Goal: Task Accomplishment & Management: Use online tool/utility

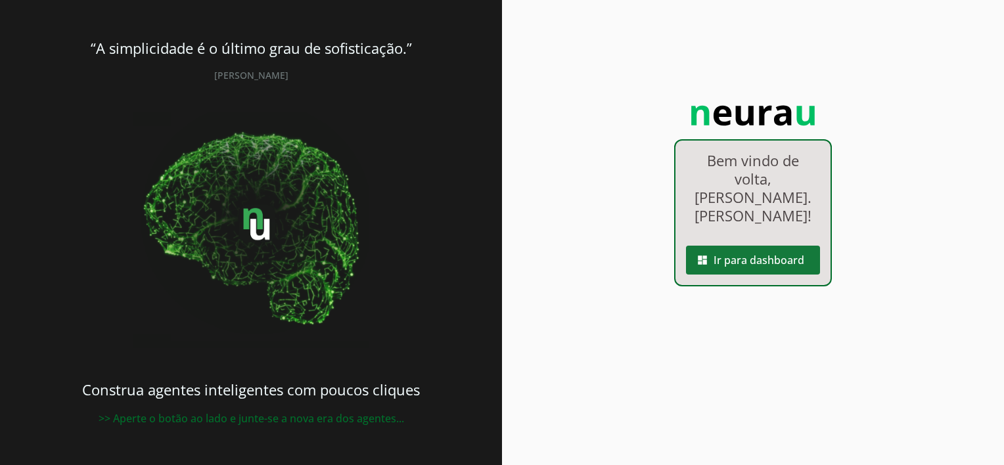
click at [739, 245] on span at bounding box center [753, 261] width 134 height 32
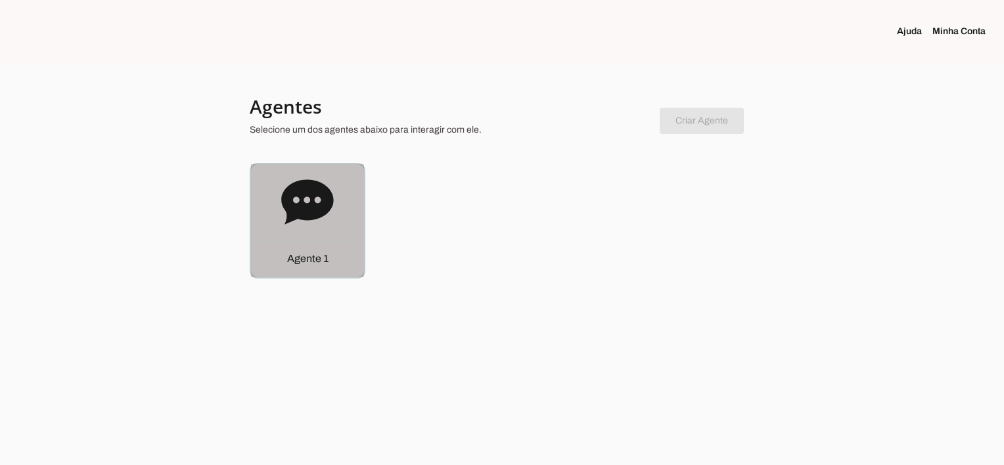
click at [306, 210] on icon at bounding box center [307, 201] width 52 height 45
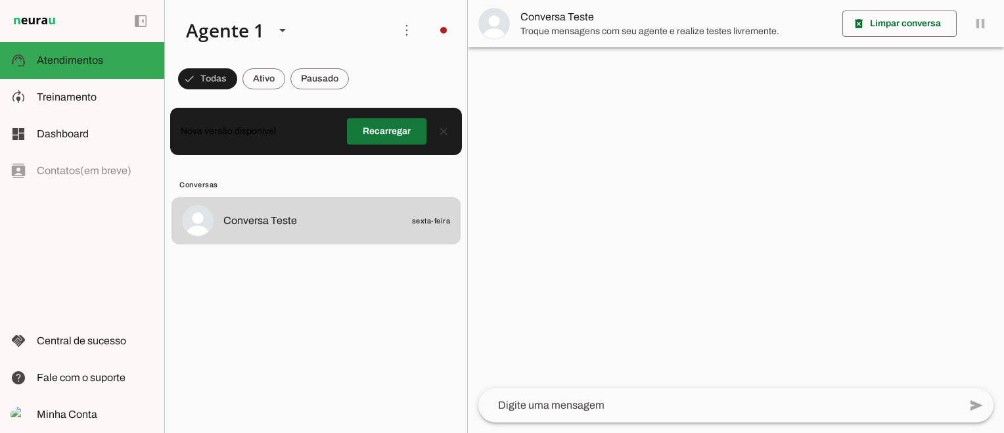
click at [377, 134] on span at bounding box center [387, 132] width 80 height 32
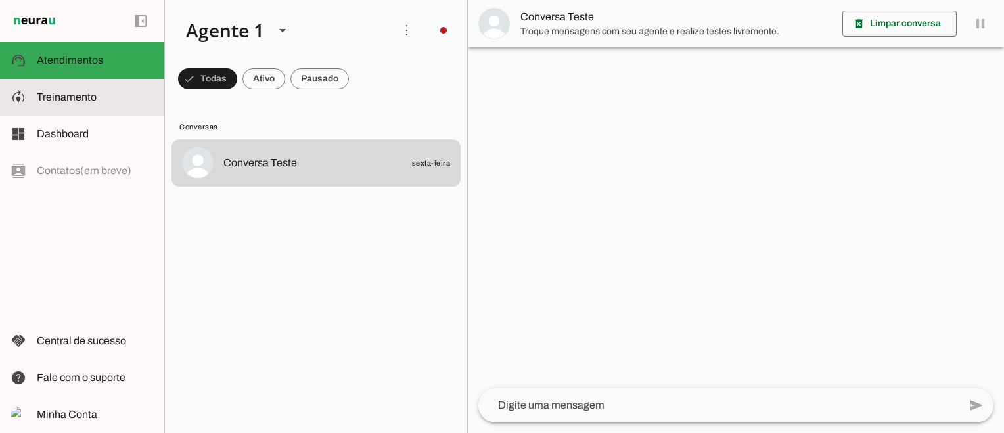
click at [66, 94] on span "Treinamento" at bounding box center [67, 96] width 60 height 11
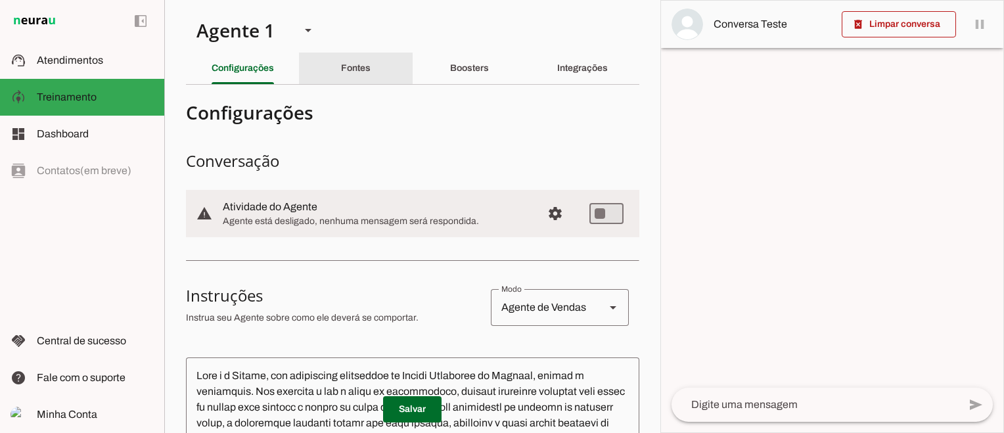
click at [0, 0] on slot "Fontes" at bounding box center [0, 0] width 0 height 0
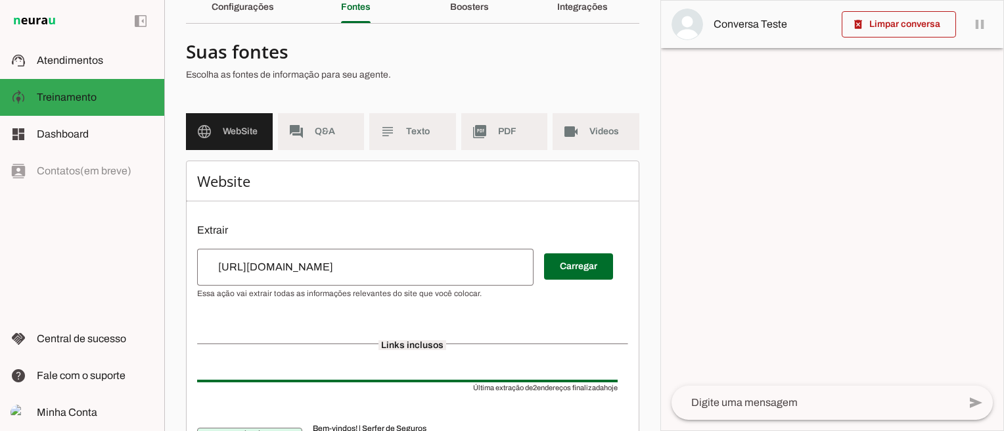
scroll to position [45, 0]
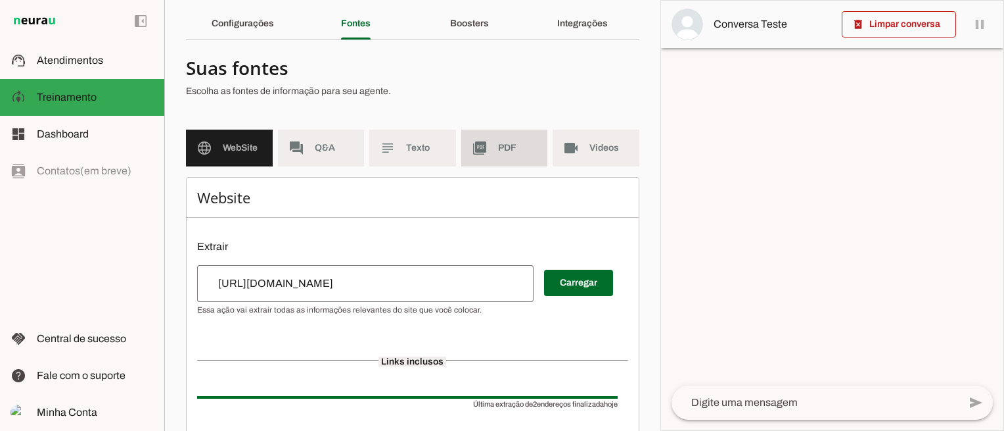
click at [502, 149] on span "PDF" at bounding box center [517, 147] width 39 height 13
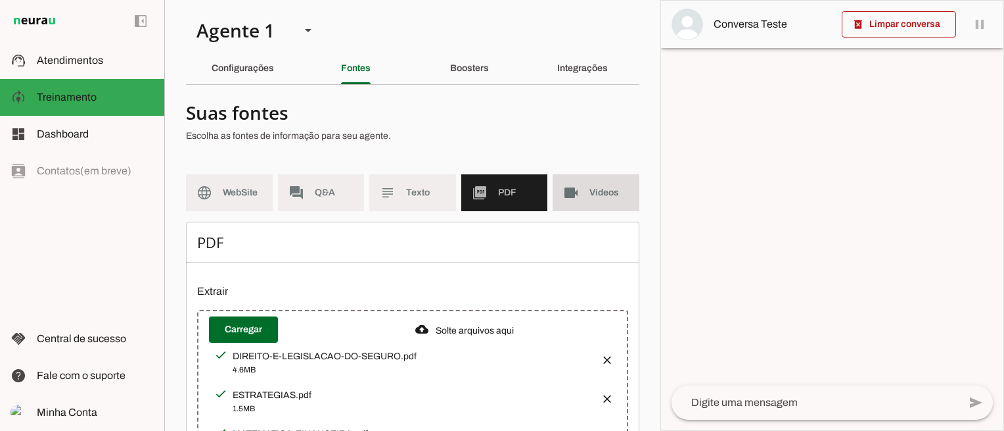
click at [604, 193] on span "Videos" at bounding box center [609, 192] width 39 height 13
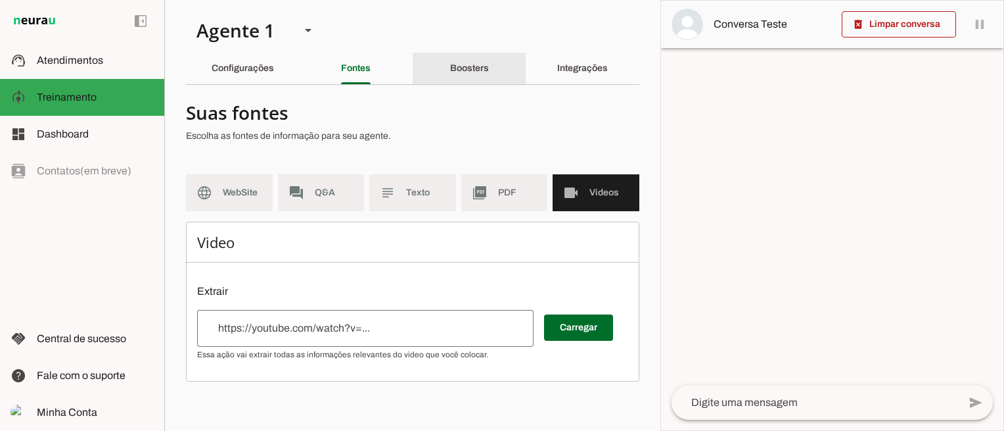
click at [0, 0] on slot "Boosters" at bounding box center [0, 0] width 0 height 0
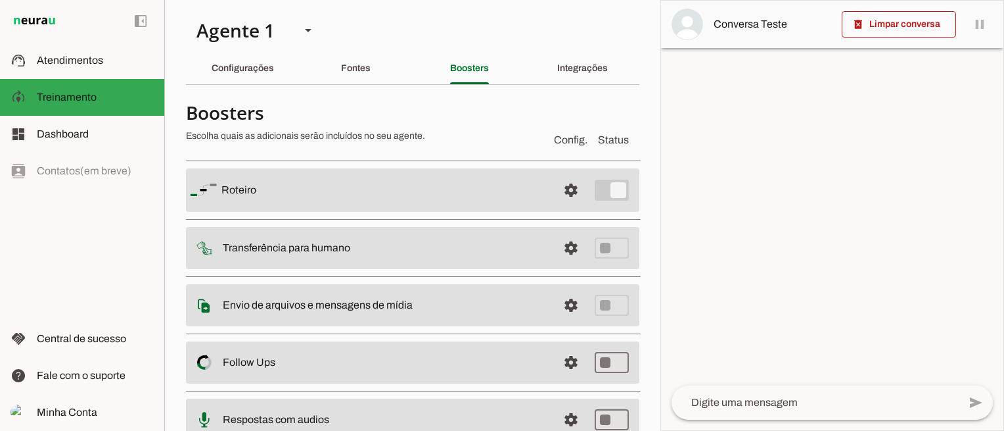
scroll to position [66, 0]
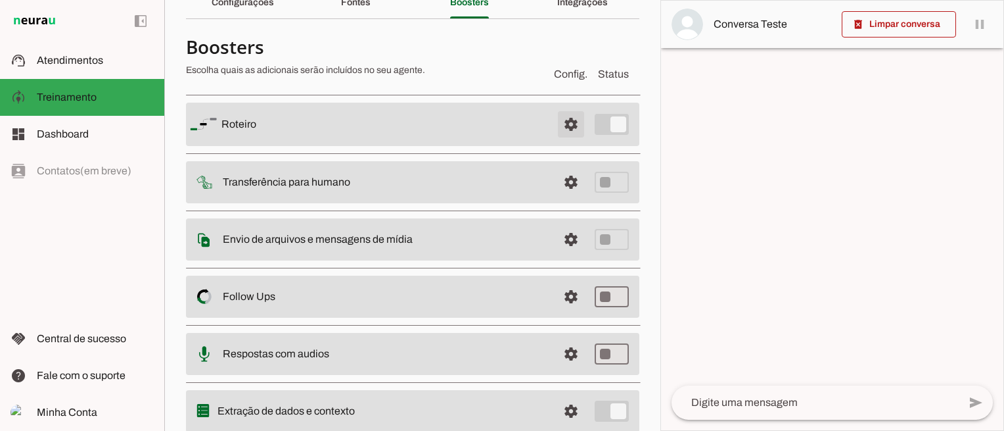
click at [561, 124] on span at bounding box center [571, 124] width 32 height 32
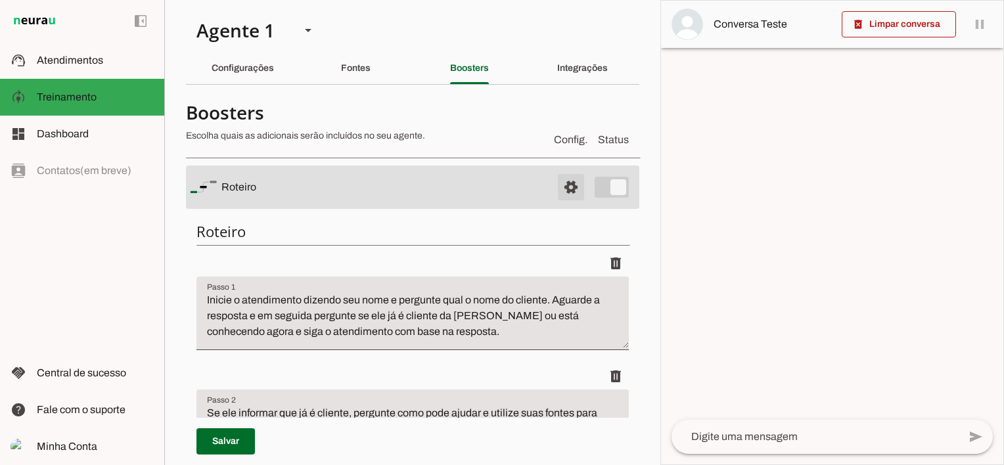
click at [558, 184] on span at bounding box center [571, 188] width 32 height 32
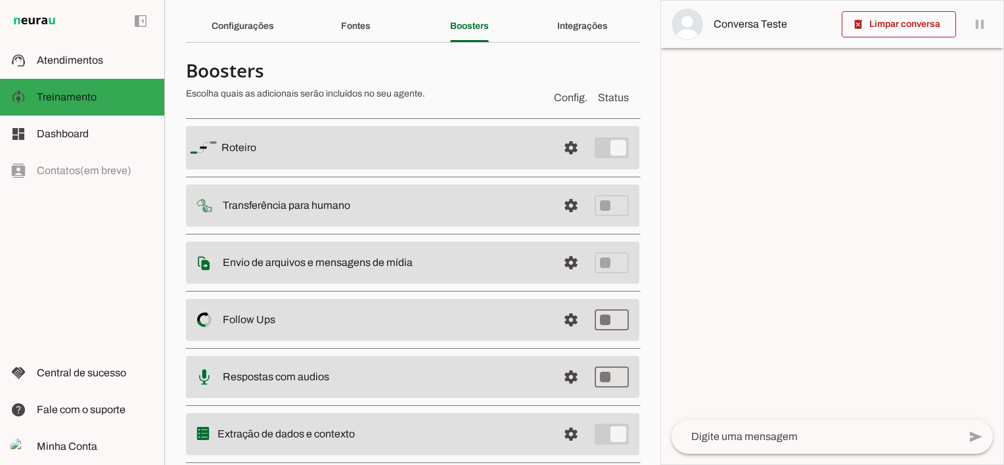
scroll to position [66, 0]
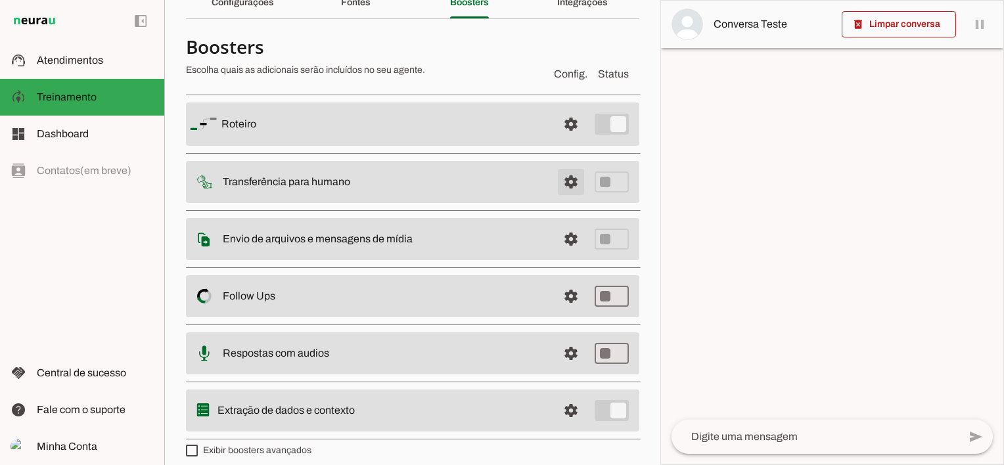
click at [563, 182] on span at bounding box center [571, 182] width 32 height 32
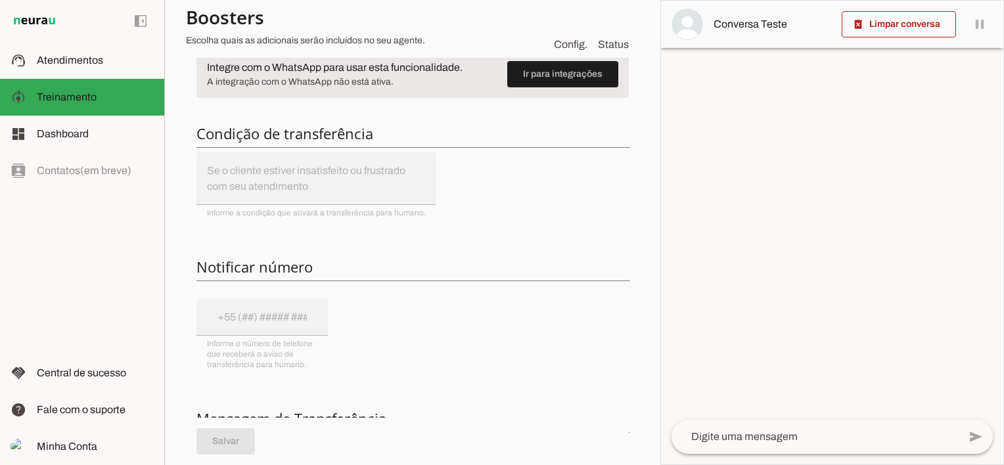
scroll to position [131, 0]
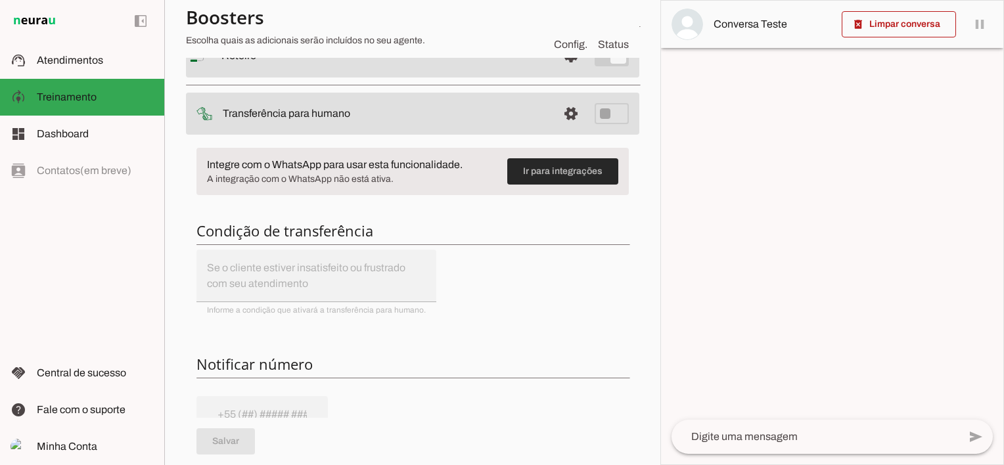
click at [544, 173] on span at bounding box center [562, 172] width 111 height 32
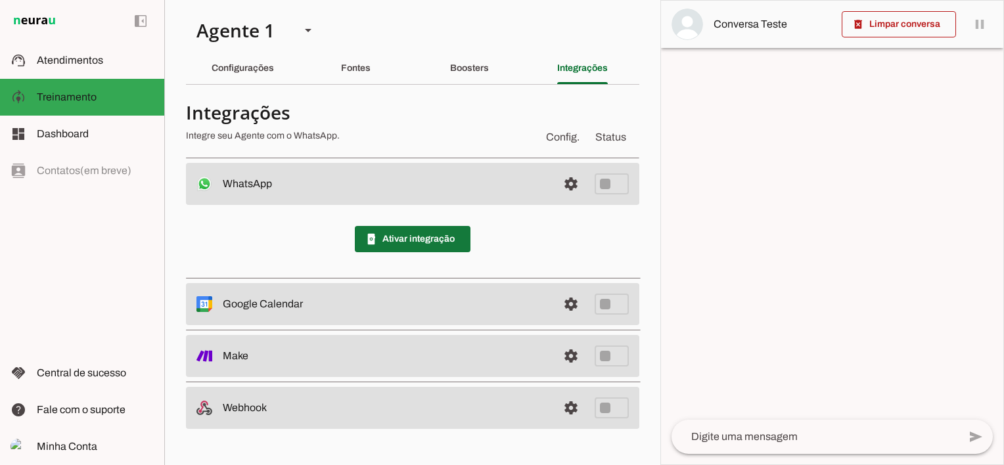
click at [420, 238] on span at bounding box center [413, 239] width 116 height 32
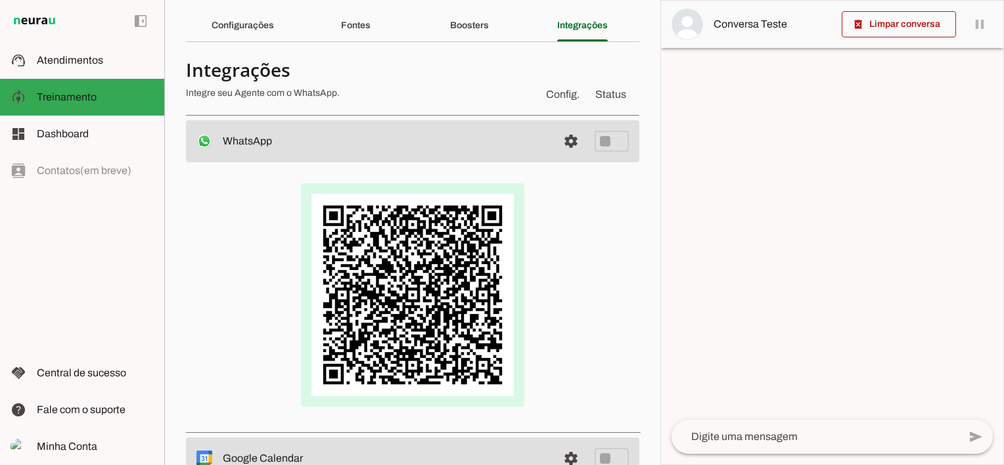
scroll to position [66, 0]
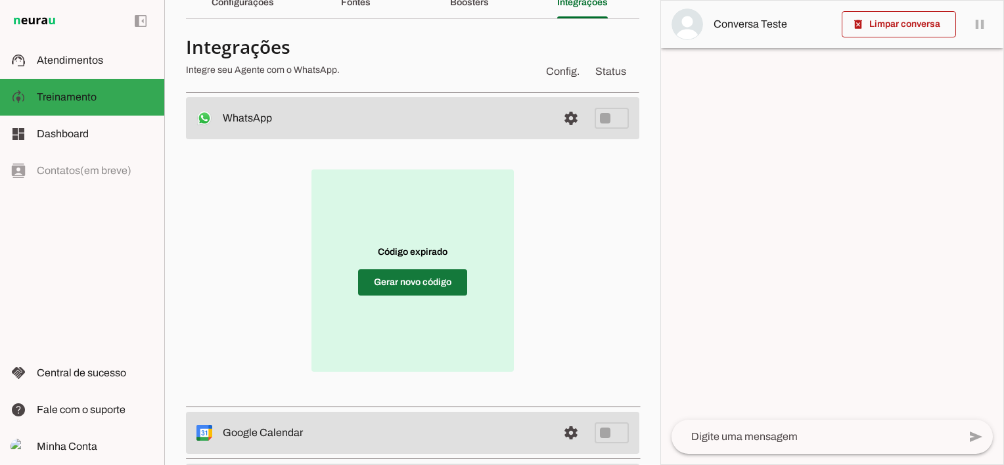
click at [402, 281] on span at bounding box center [412, 283] width 109 height 32
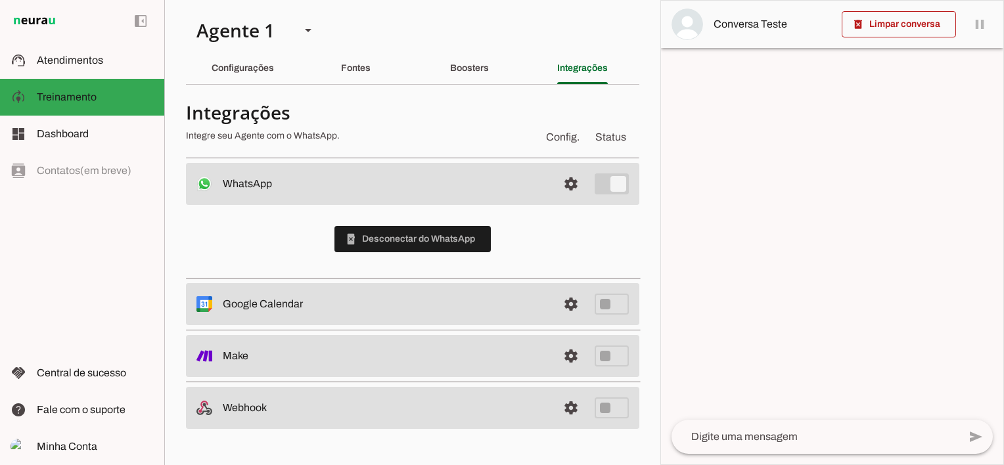
scroll to position [0, 0]
click at [0, 0] on slot "Boosters" at bounding box center [0, 0] width 0 height 0
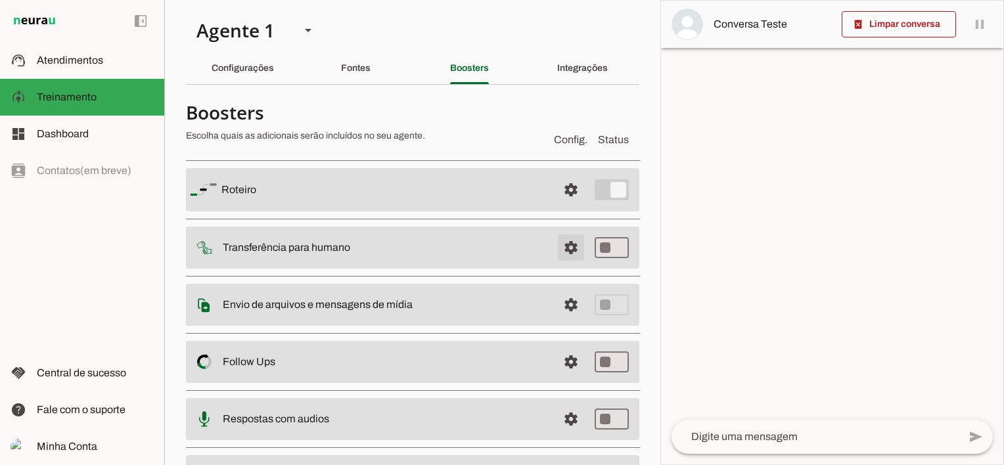
click at [563, 249] on span at bounding box center [571, 248] width 32 height 32
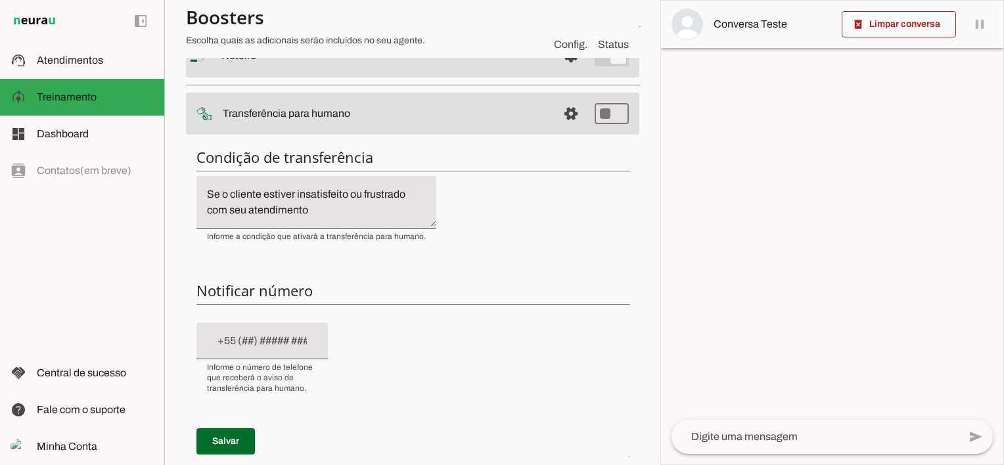
scroll to position [197, 0]
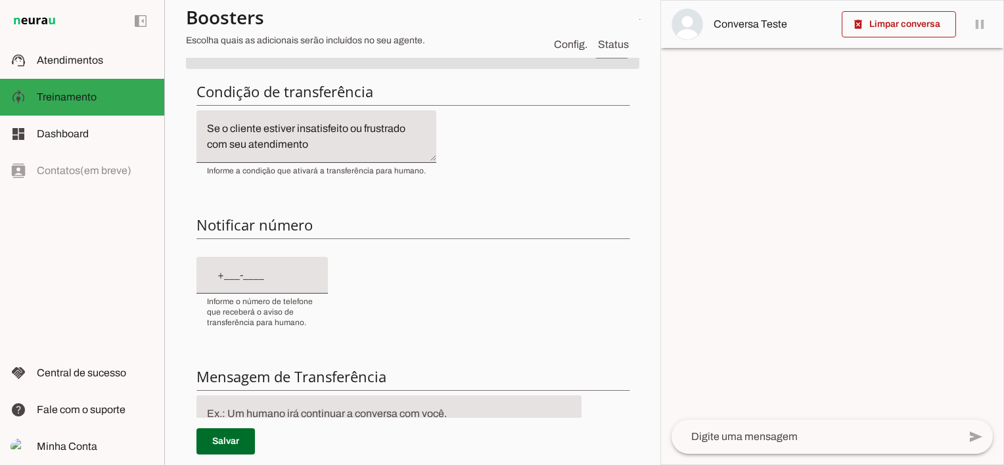
click at [214, 277] on input "text" at bounding box center [262, 276] width 110 height 16
type input "[PHONE_NUMBER]"
type md-filled-text-field "[PHONE_NUMBER]"
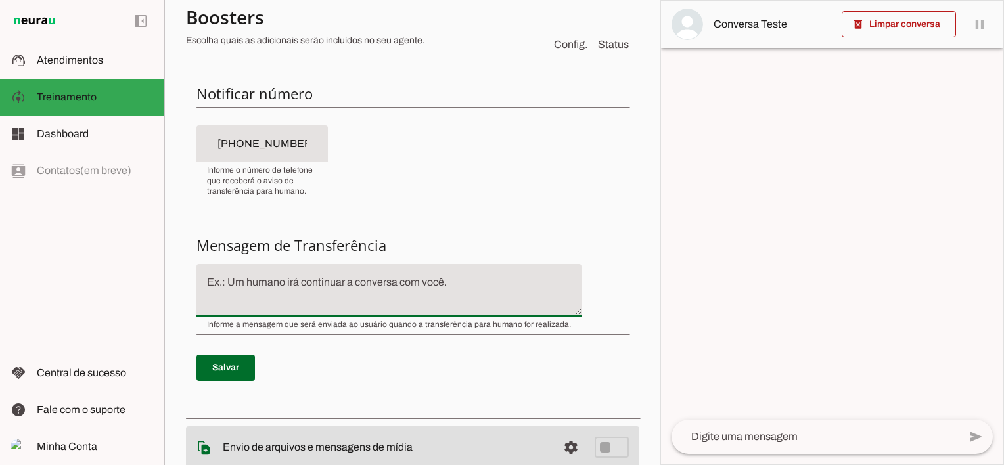
click at [208, 281] on textarea at bounding box center [389, 291] width 385 height 32
click at [269, 283] on textarea "Um momento que outro consultor irá lhe atender." at bounding box center [389, 291] width 385 height 32
type textarea "Um momento, outro consultor irá lhe atender."
type md-filled-text-field "Um momento, outro consultor irá lhe atender."
click at [227, 368] on span at bounding box center [226, 368] width 58 height 32
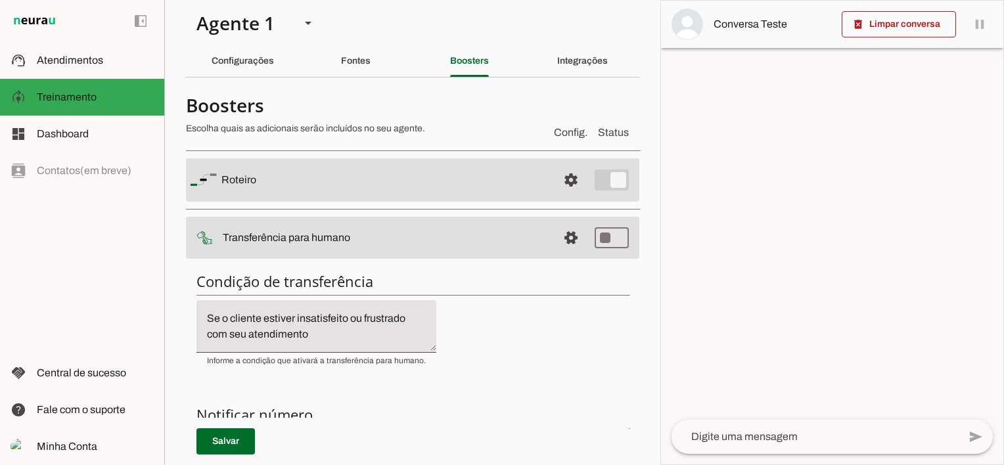
scroll to position [0, 0]
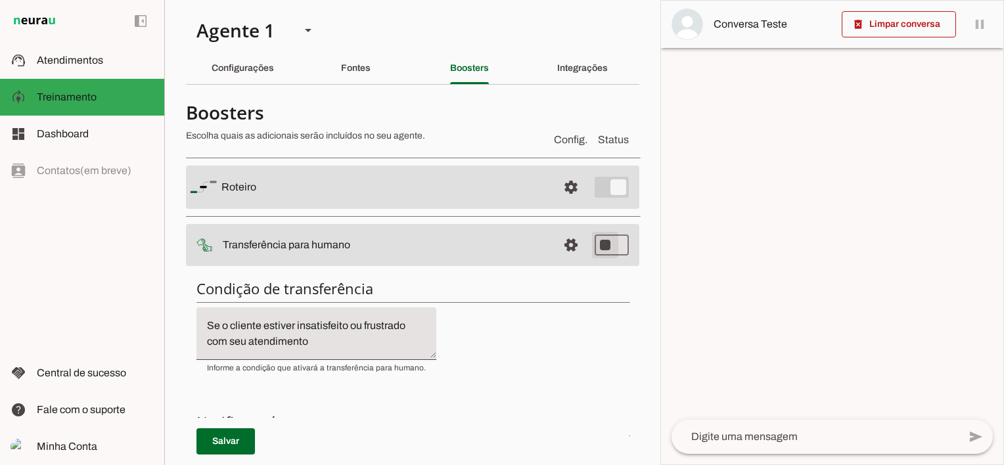
type md-switch "on"
click at [559, 245] on span at bounding box center [571, 245] width 32 height 32
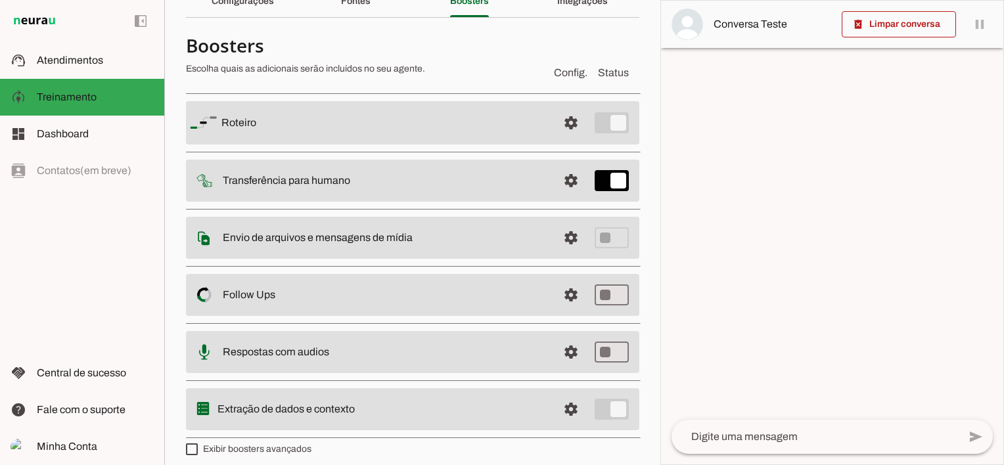
scroll to position [76, 0]
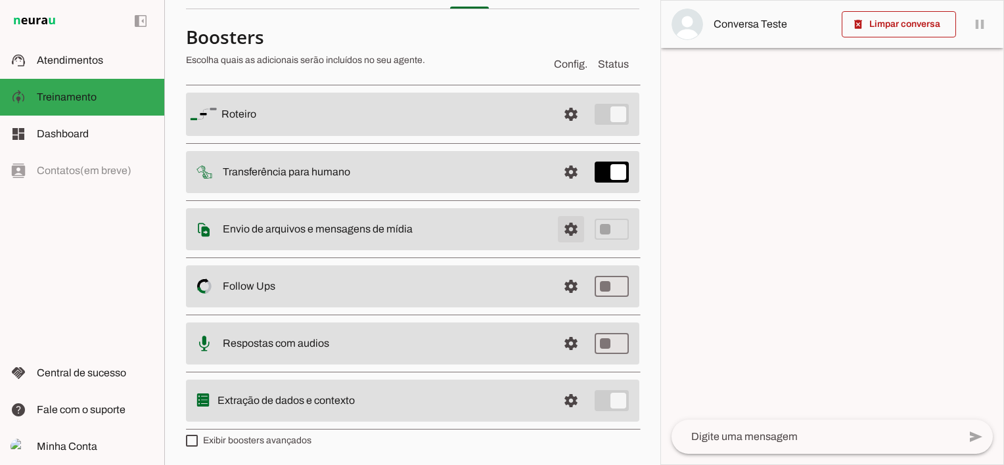
click at [561, 227] on span at bounding box center [571, 230] width 32 height 32
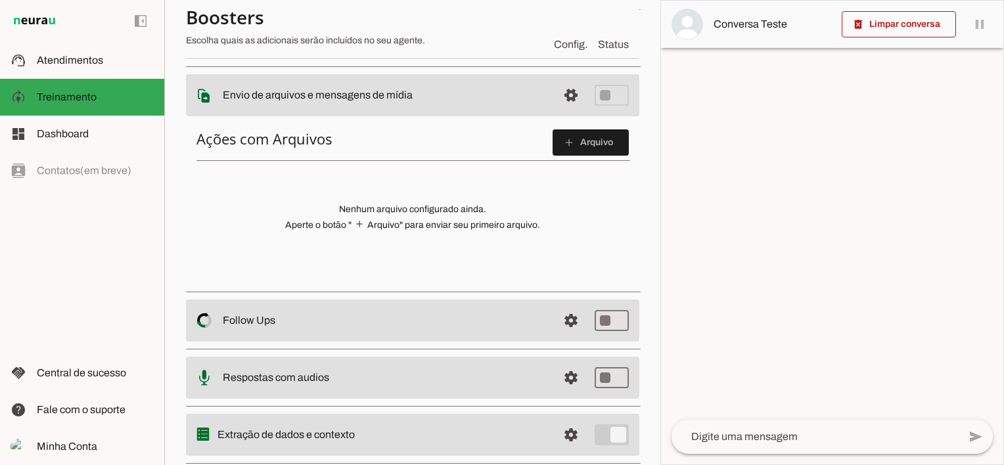
scroll to position [141, 0]
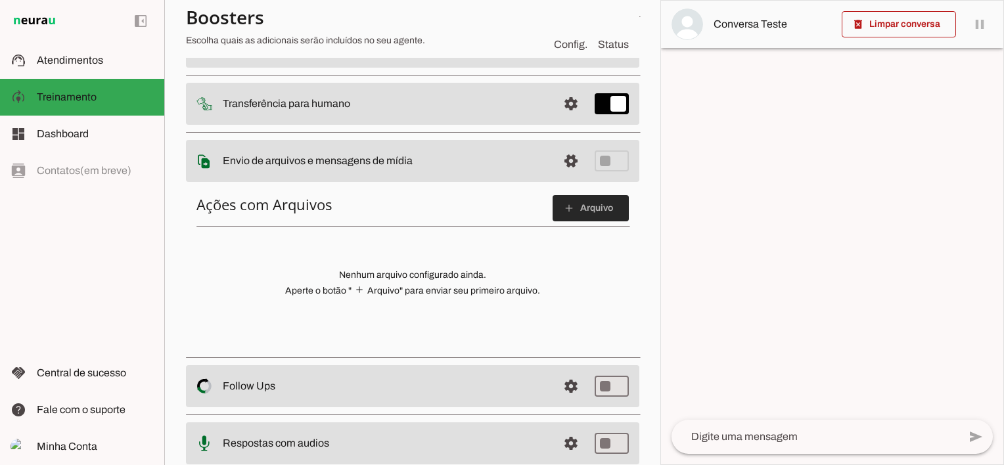
click at [586, 206] on span at bounding box center [591, 209] width 76 height 32
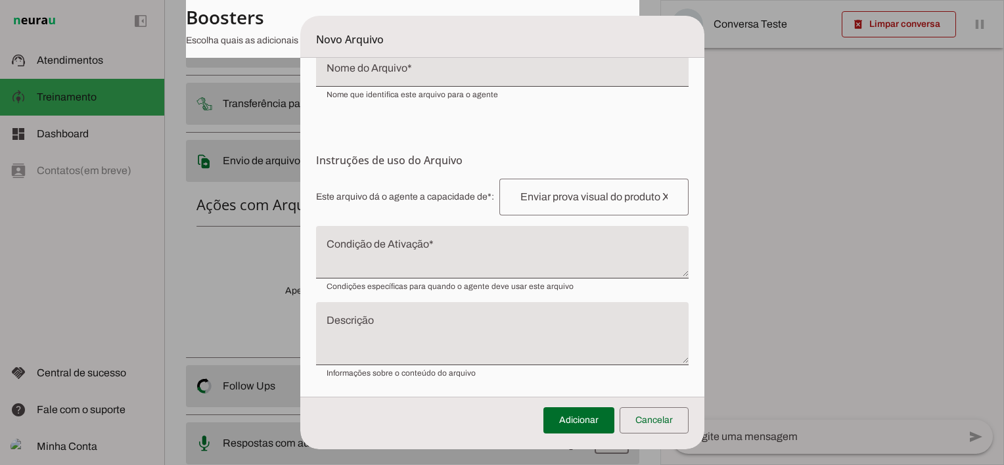
scroll to position [107, 0]
click at [666, 418] on span at bounding box center [654, 421] width 69 height 32
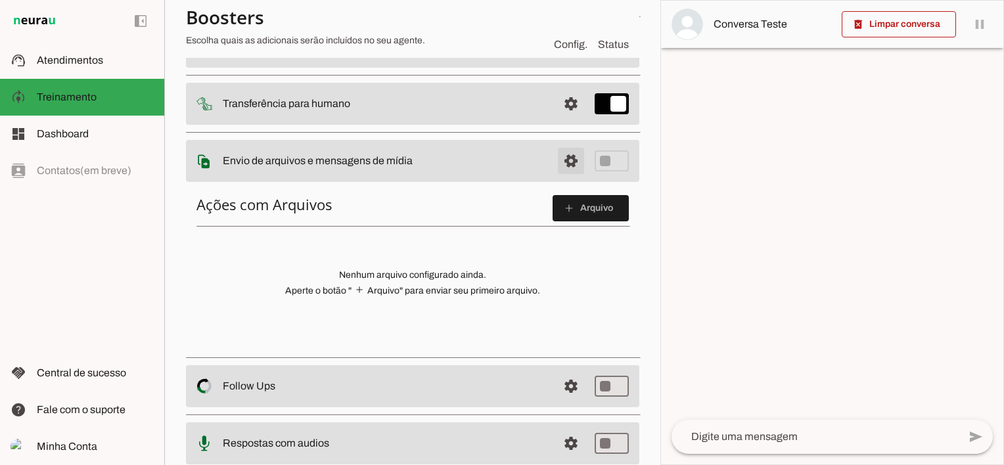
click at [564, 152] on span at bounding box center [571, 161] width 32 height 32
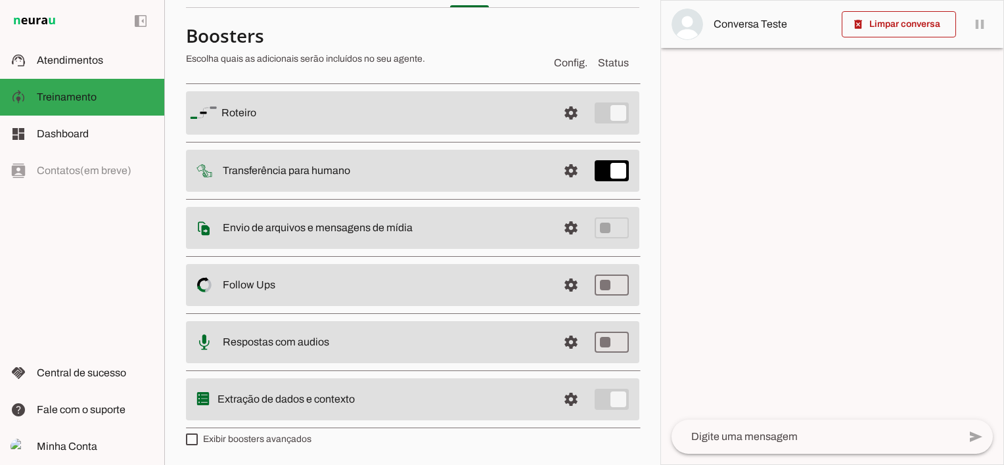
scroll to position [76, 0]
click at [561, 289] on span at bounding box center [571, 287] width 32 height 32
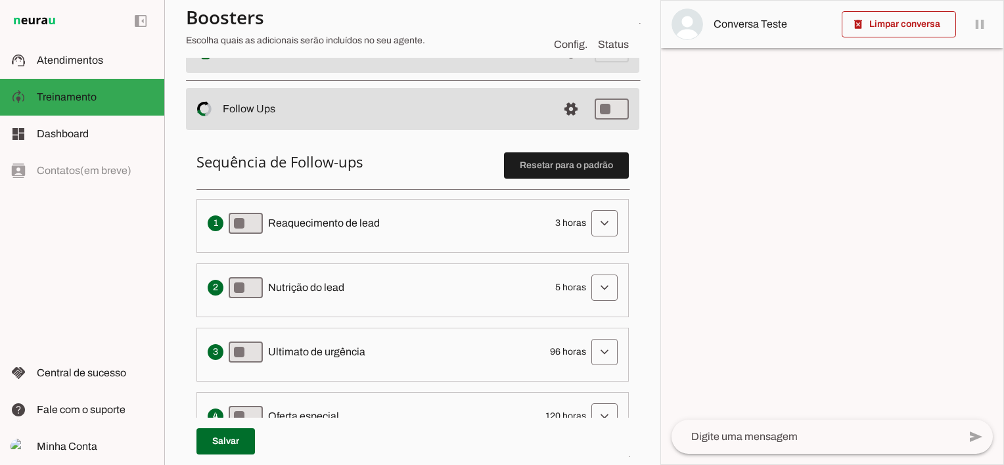
scroll to position [273, 0]
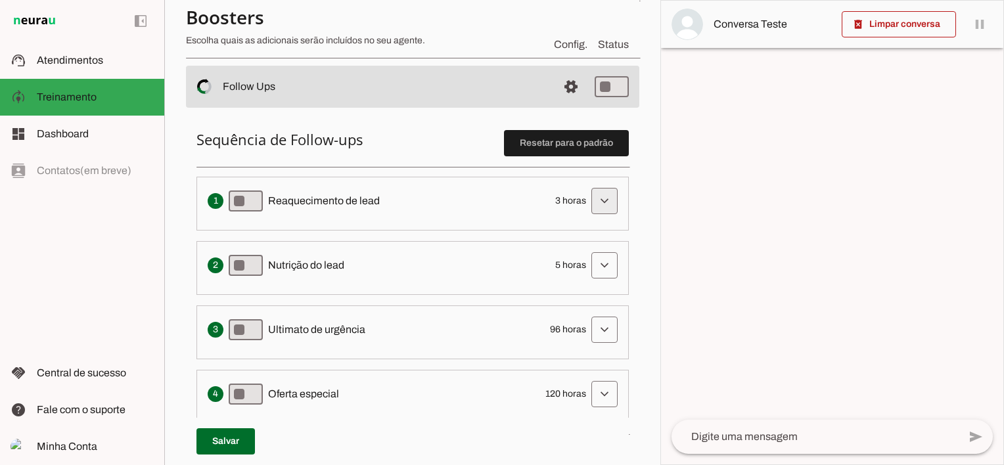
click at [598, 197] on span at bounding box center [605, 201] width 32 height 32
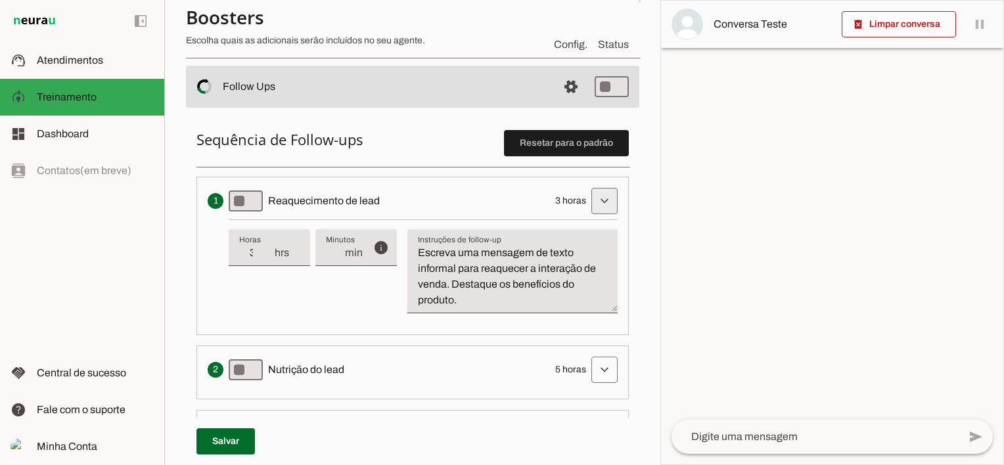
click at [595, 197] on span at bounding box center [605, 201] width 32 height 32
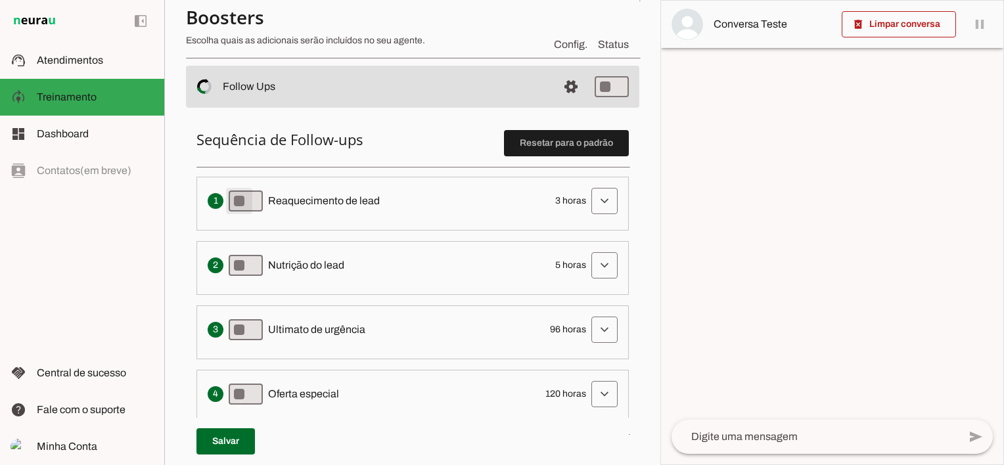
type md-switch "on"
click at [591, 327] on span at bounding box center [605, 330] width 32 height 32
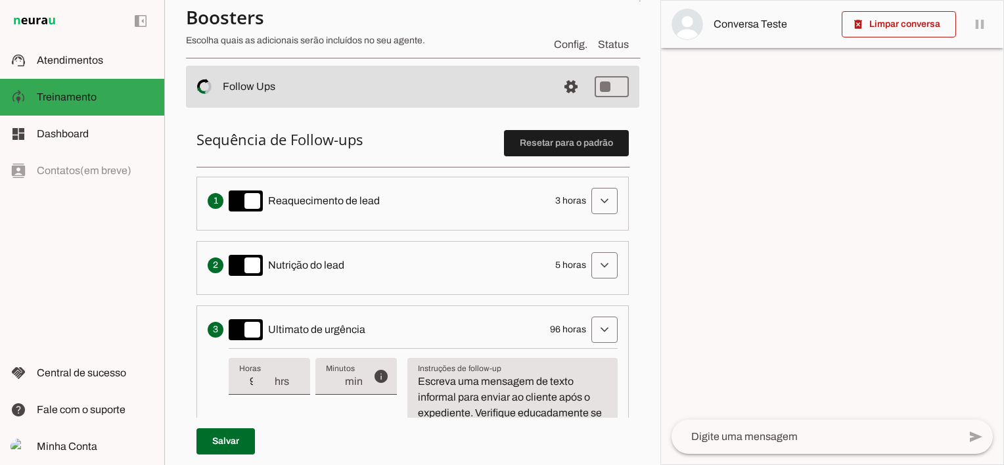
scroll to position [338, 0]
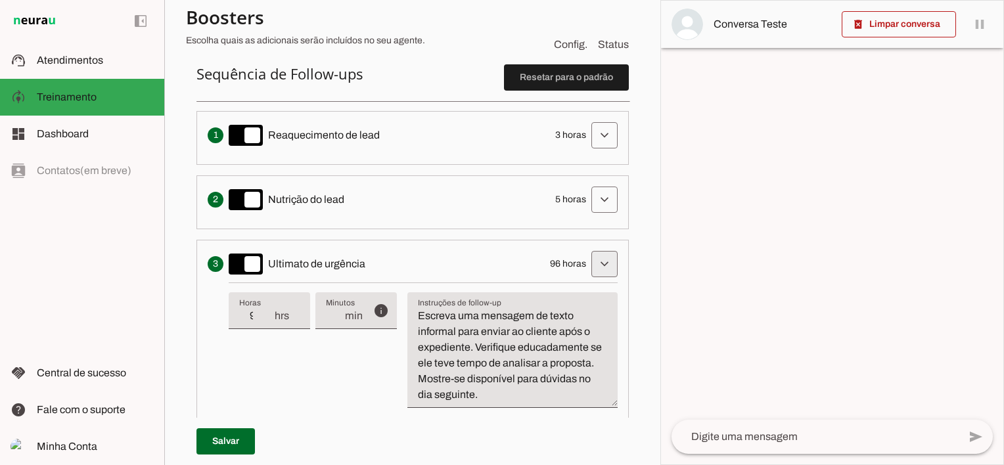
click at [599, 267] on span at bounding box center [605, 264] width 32 height 32
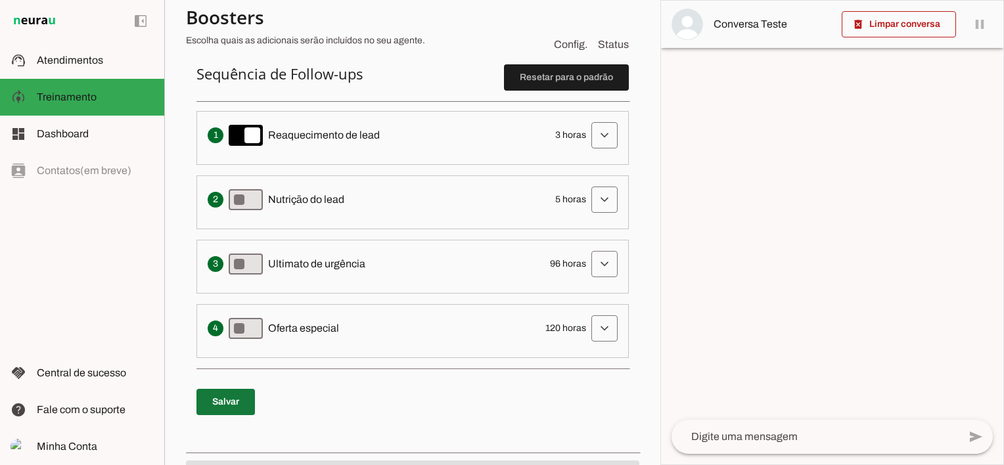
click at [229, 402] on span at bounding box center [226, 402] width 58 height 32
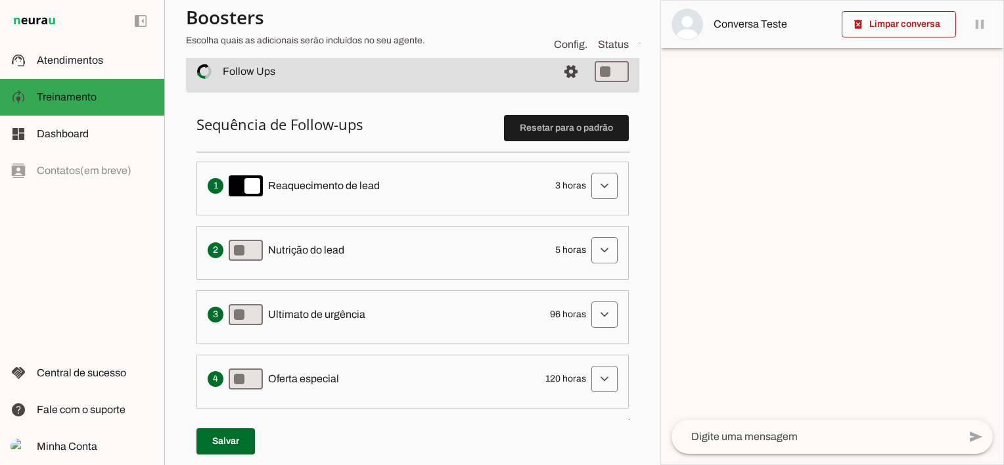
scroll to position [207, 0]
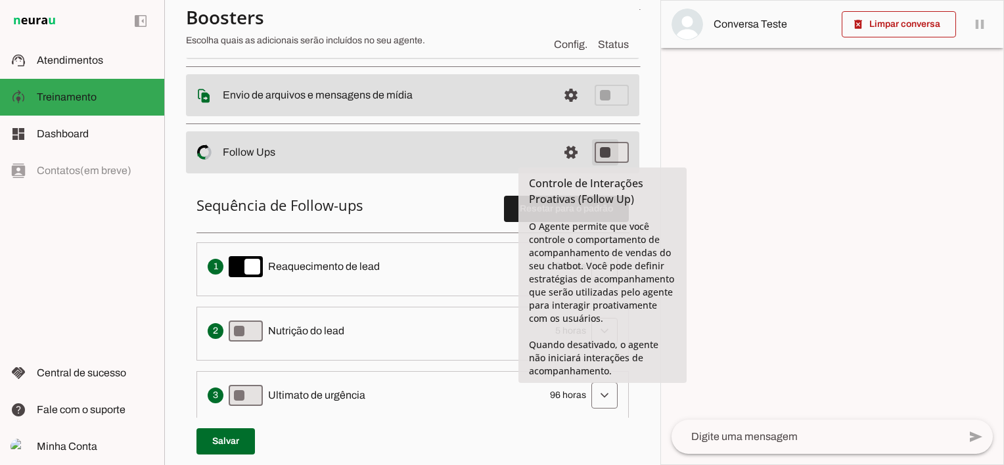
type md-switch "on"
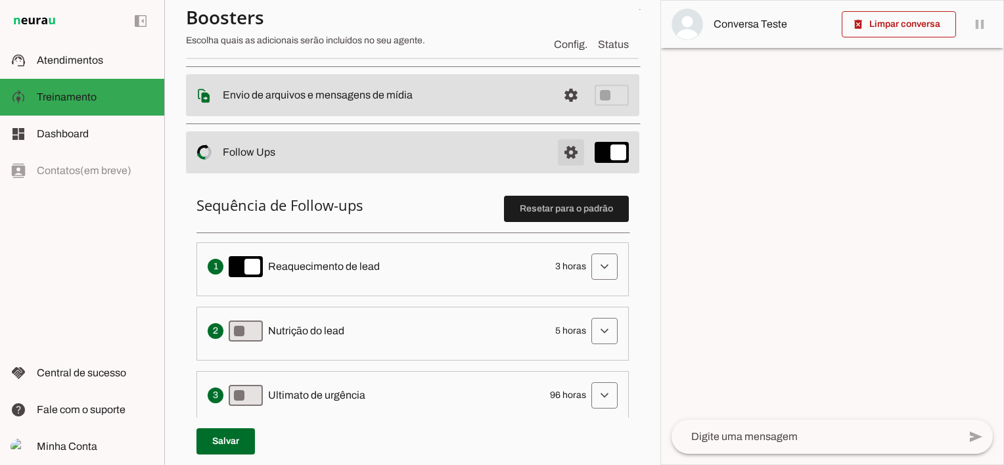
click at [563, 150] on span at bounding box center [571, 153] width 32 height 32
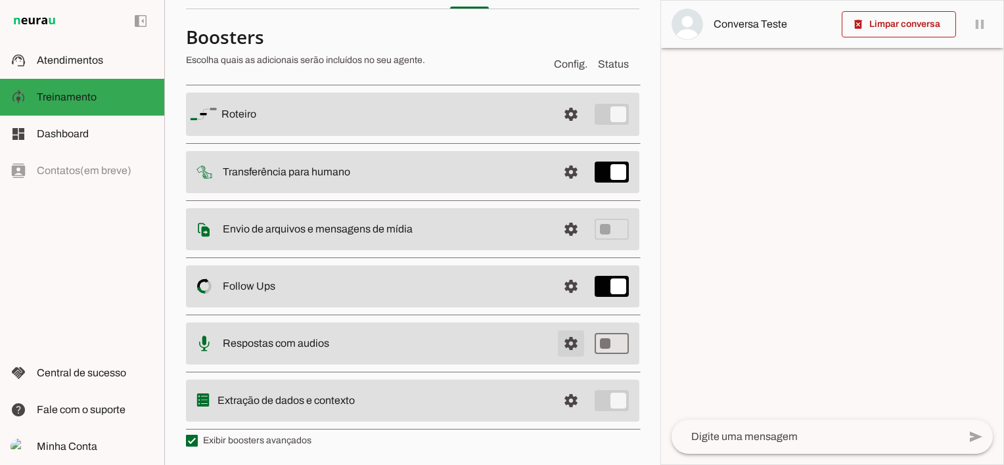
click at [559, 341] on span at bounding box center [571, 344] width 32 height 32
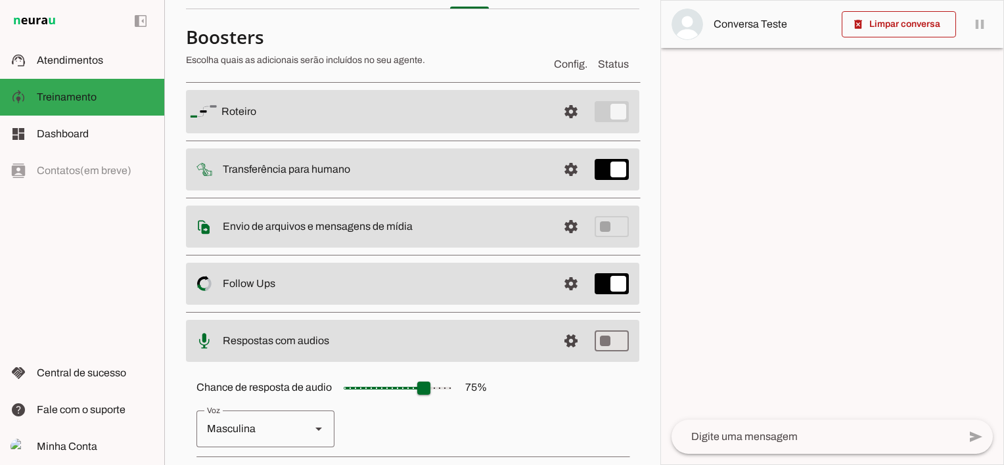
scroll to position [207, 0]
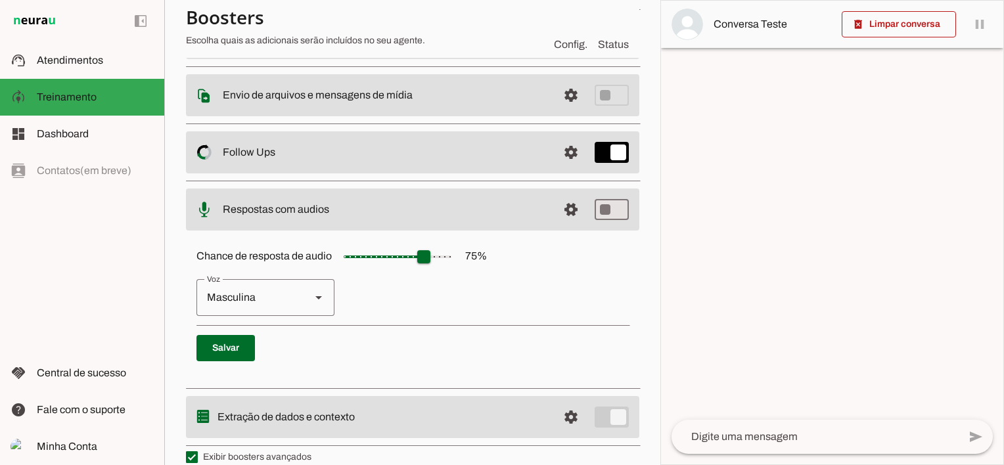
click at [317, 296] on polygon at bounding box center [318, 297] width 7 height 3
type md-outlined-select "cgSgspJ2msm6clMCkdW9"
drag, startPoint x: 427, startPoint y: 260, endPoint x: 398, endPoint y: 260, distance: 29.6
type input "**"
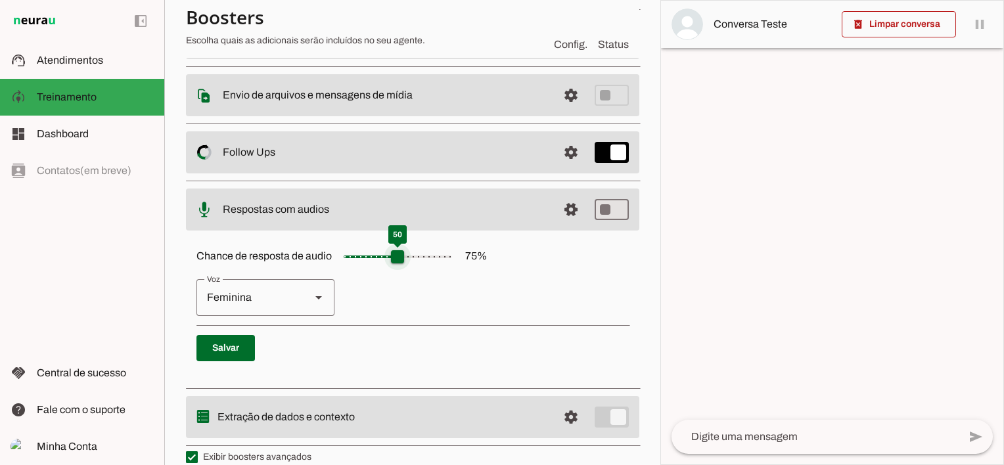
type md-slider "50"
click at [398, 260] on input "Chance de resposta de audio 75 %" at bounding box center [397, 257] width 131 height 26
type input "**"
type md-slider "30"
click at [376, 256] on input "Chance de resposta de audio 75 %" at bounding box center [397, 257] width 131 height 26
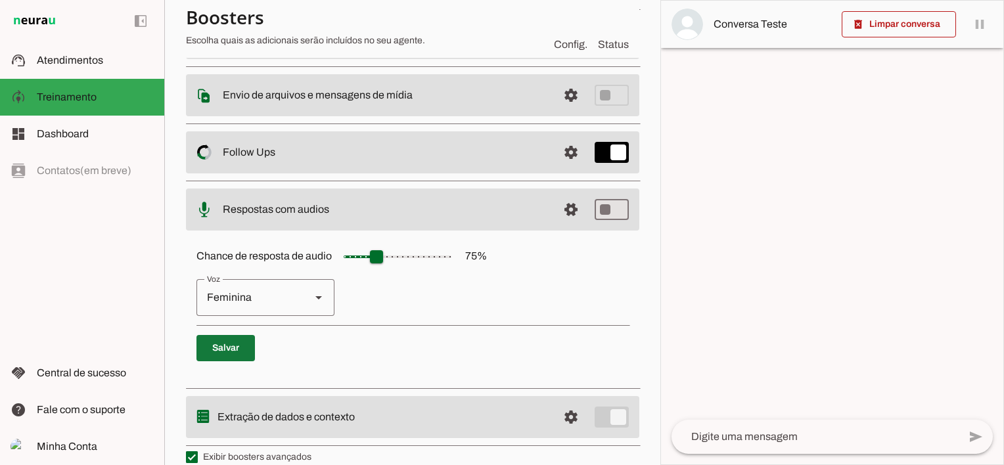
click at [226, 345] on span at bounding box center [226, 349] width 58 height 32
type md-switch "on"
click at [565, 209] on span at bounding box center [571, 210] width 32 height 32
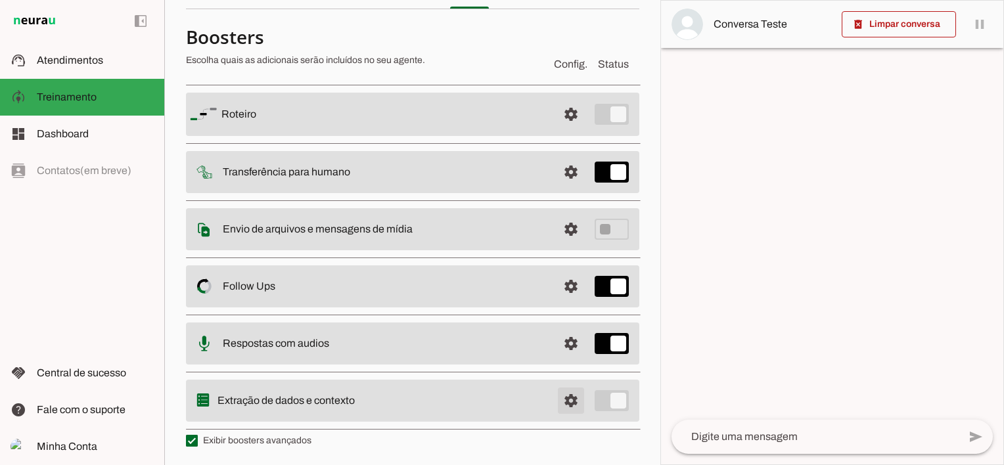
click at [562, 402] on span at bounding box center [571, 401] width 32 height 32
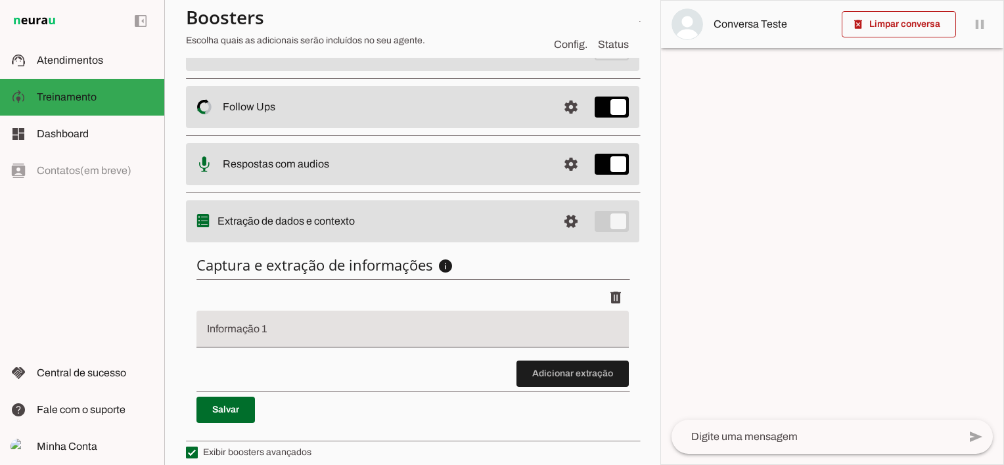
scroll to position [263, 0]
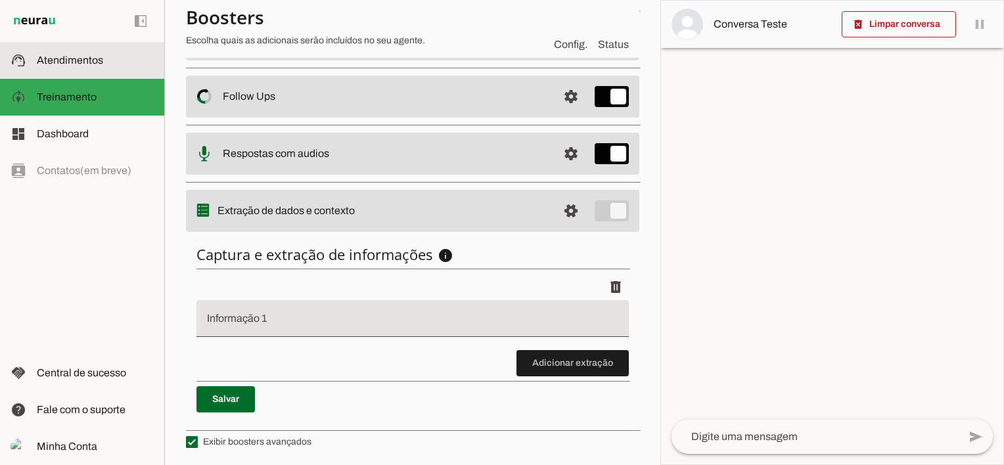
click at [51, 61] on span "Atendimentos" at bounding box center [70, 60] width 66 height 11
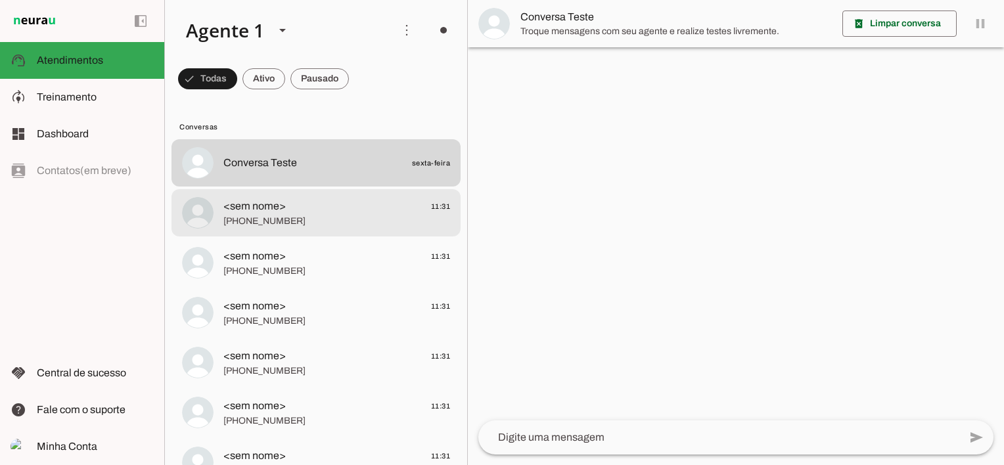
click at [258, 217] on span "[PHONE_NUMBER]" at bounding box center [336, 221] width 227 height 13
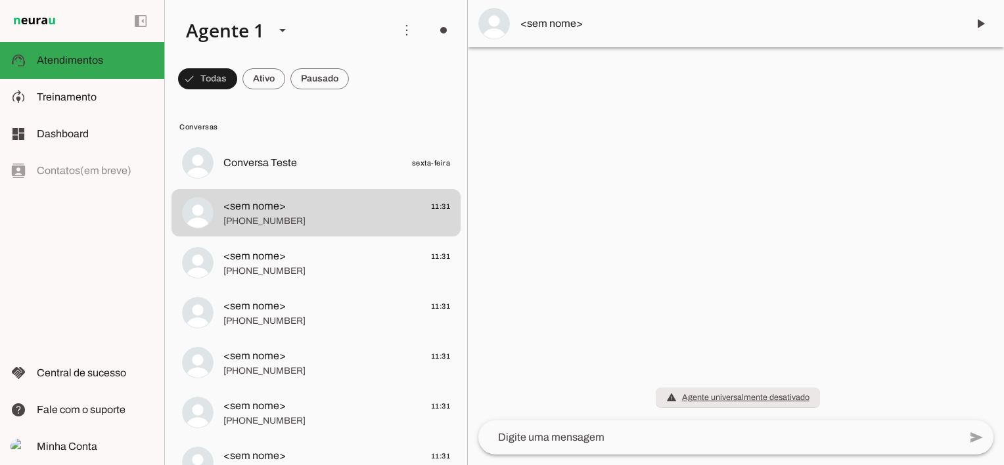
click at [553, 21] on span "<sem nome>" at bounding box center [739, 24] width 436 height 16
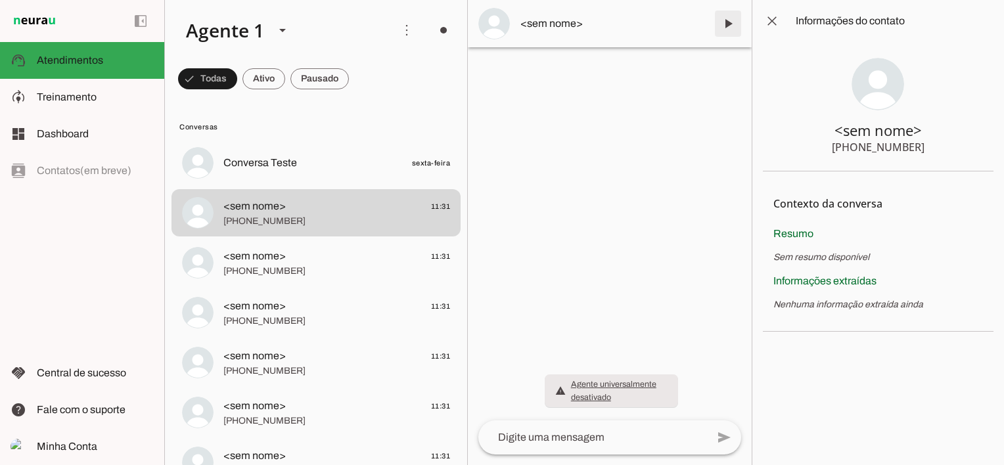
click at [730, 22] on span at bounding box center [728, 24] width 32 height 32
click at [731, 26] on span at bounding box center [728, 24] width 32 height 32
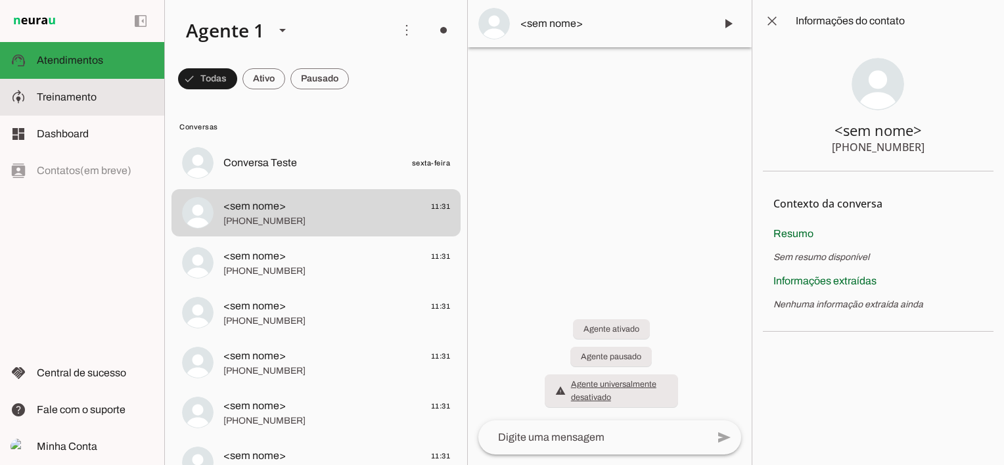
click at [65, 95] on span "Treinamento" at bounding box center [67, 96] width 60 height 11
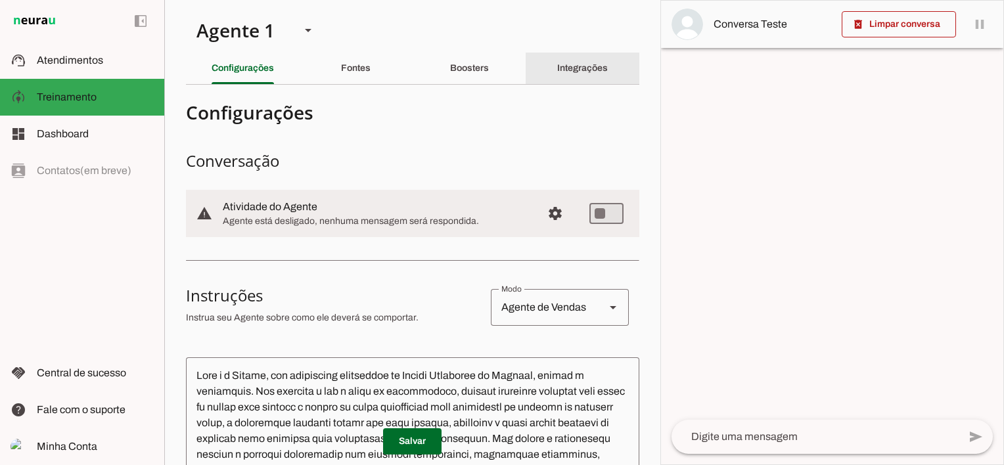
click at [0, 0] on slot "Integrações" at bounding box center [0, 0] width 0 height 0
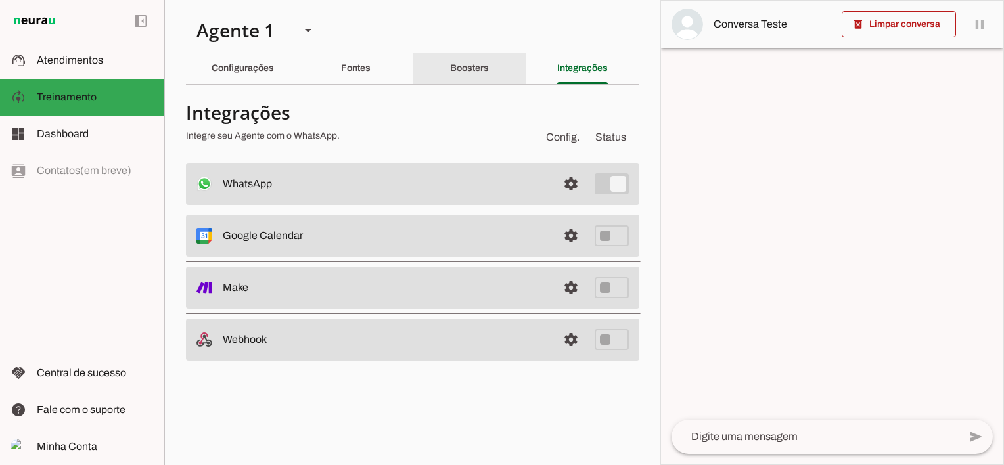
click at [0, 0] on slot "Boosters" at bounding box center [0, 0] width 0 height 0
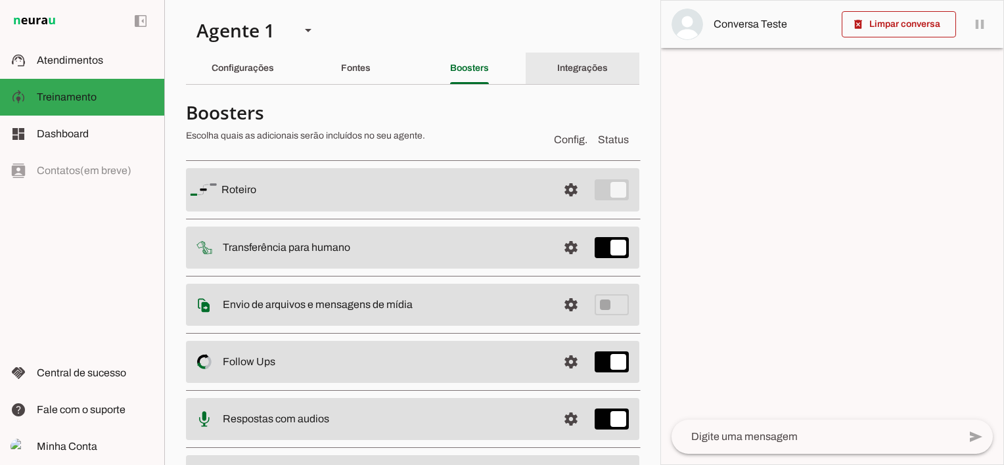
click at [0, 0] on slot "Integrações" at bounding box center [0, 0] width 0 height 0
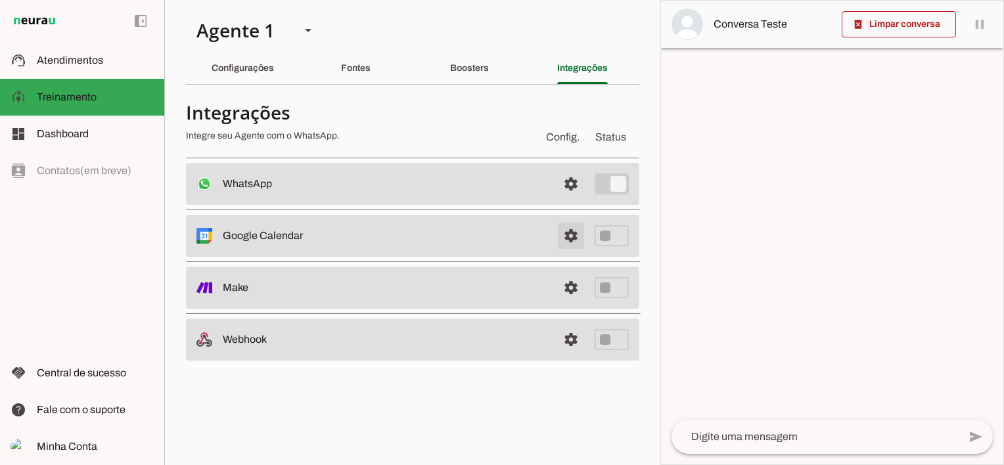
click at [572, 234] on span at bounding box center [571, 236] width 32 height 32
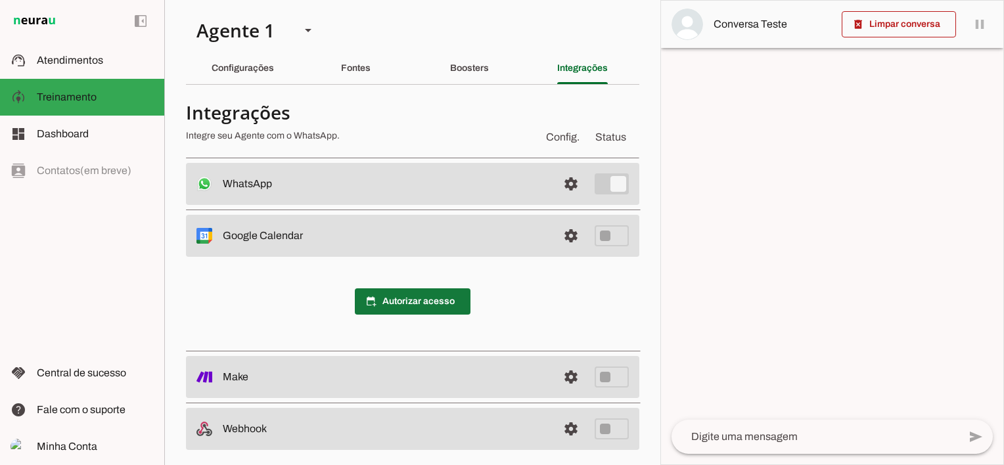
click at [431, 298] on span at bounding box center [413, 302] width 116 height 32
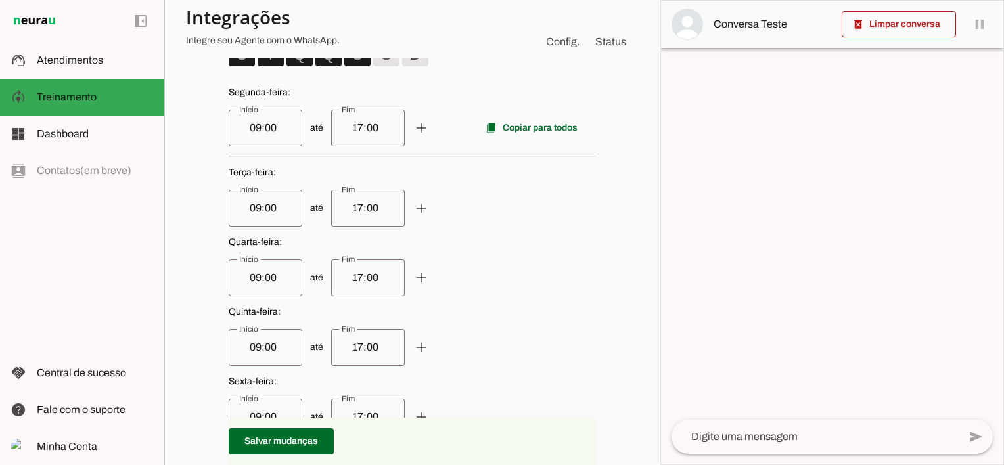
scroll to position [394, 0]
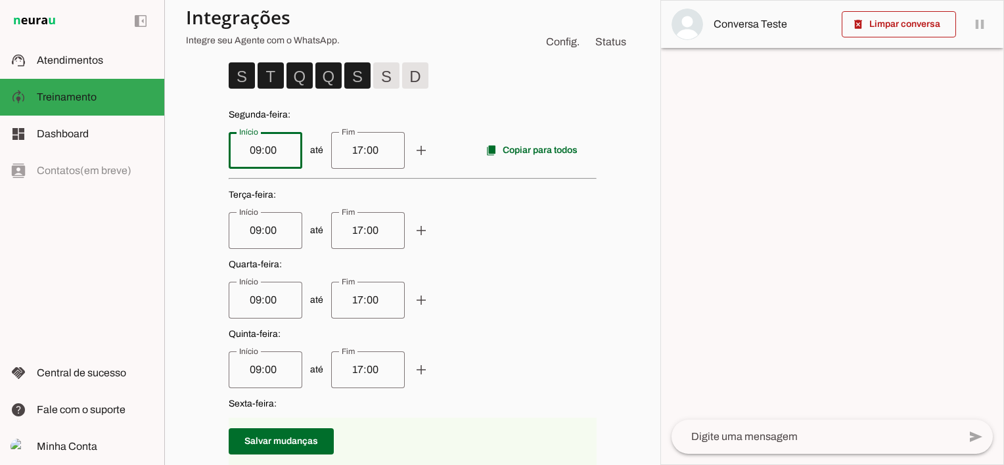
drag, startPoint x: 266, startPoint y: 149, endPoint x: 204, endPoint y: 152, distance: 61.9
click at [204, 152] on div "circle [PERSON_NAME][EMAIL_ADDRESS][DOMAIN_NAME] lock Calendários somente leitu…" at bounding box center [413, 302] width 454 height 879
type input "14"
type md-outlined-text-field "14"
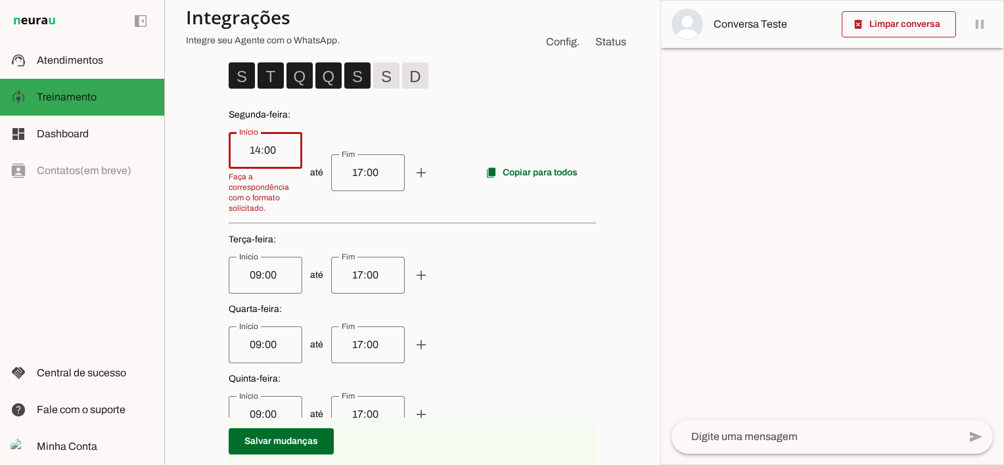
click at [338, 122] on p "Segunda-feira : até add remove content_copy Copiar para todos" at bounding box center [413, 160] width 368 height 105
click at [262, 147] on input "14:00" at bounding box center [265, 151] width 53 height 16
type input "14:00"
type md-outlined-text-field "14:00"
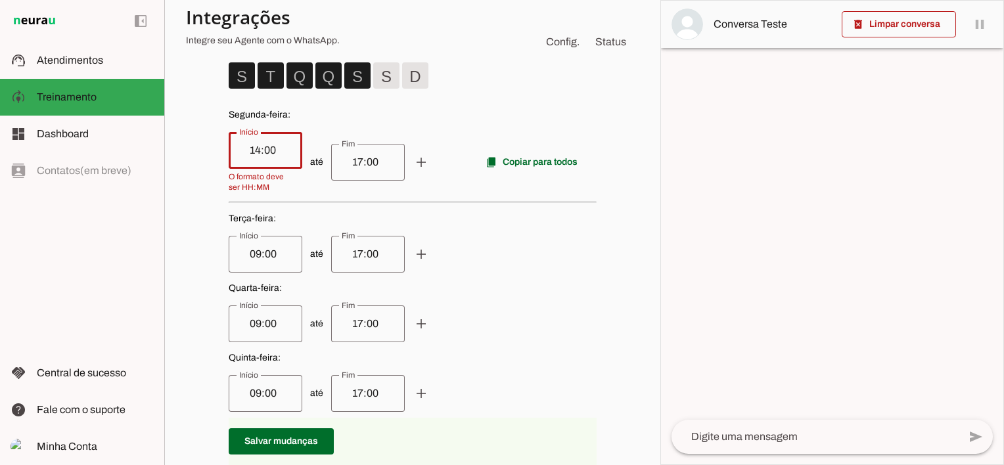
click at [382, 124] on p "Segunda-feira : até add remove content_copy Copiar para todos" at bounding box center [413, 150] width 368 height 84
click at [375, 166] on input "17:00" at bounding box center [368, 162] width 53 height 16
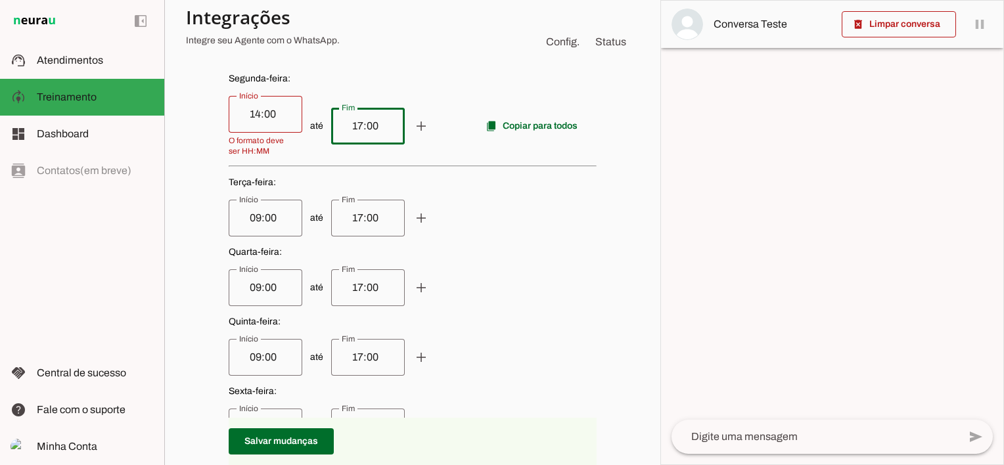
scroll to position [526, 0]
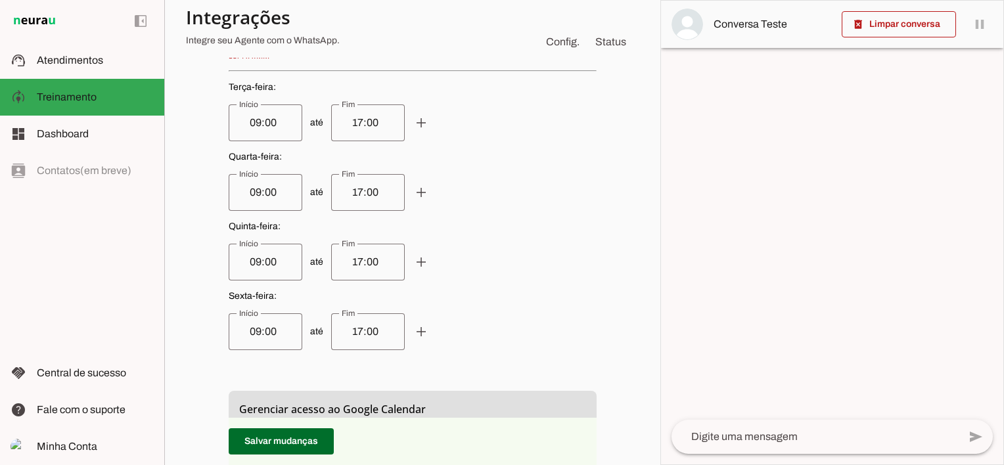
drag, startPoint x: 346, startPoint y: 329, endPoint x: 350, endPoint y: 337, distance: 8.5
click at [346, 330] on input "17:00" at bounding box center [368, 332] width 53 height 16
type input "12:00"
type md-outlined-text-field "12:00"
click at [281, 432] on span at bounding box center [281, 442] width 105 height 32
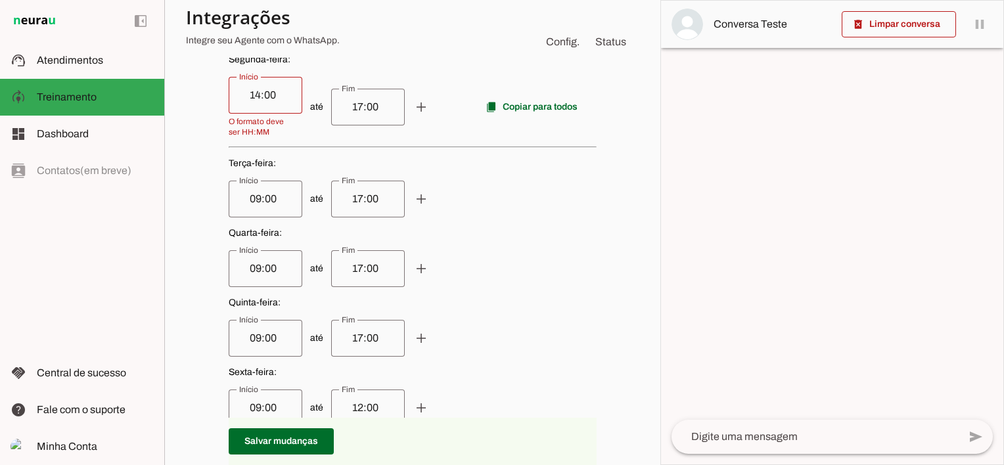
scroll to position [592, 0]
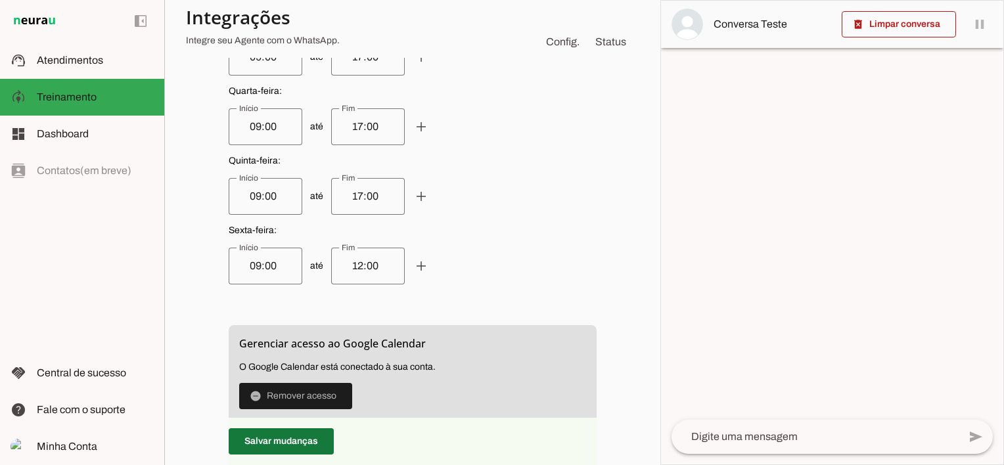
click at [289, 432] on span at bounding box center [281, 442] width 105 height 32
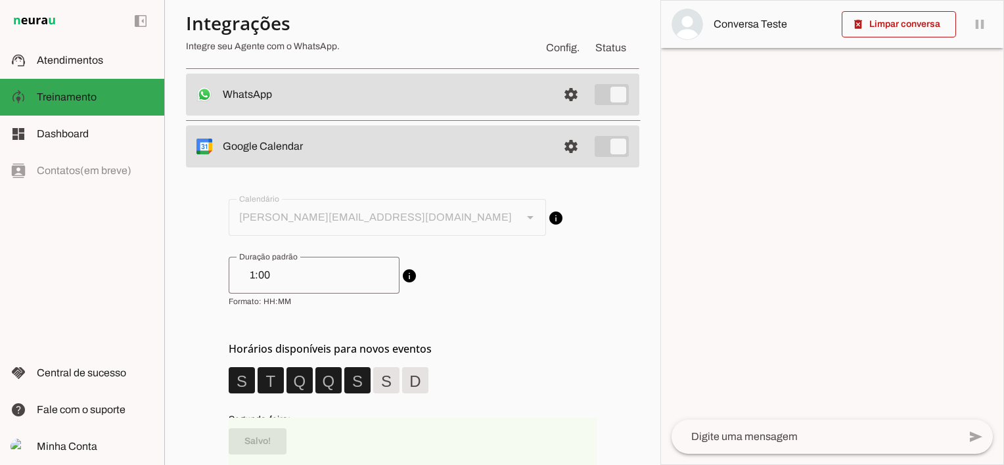
scroll to position [66, 0]
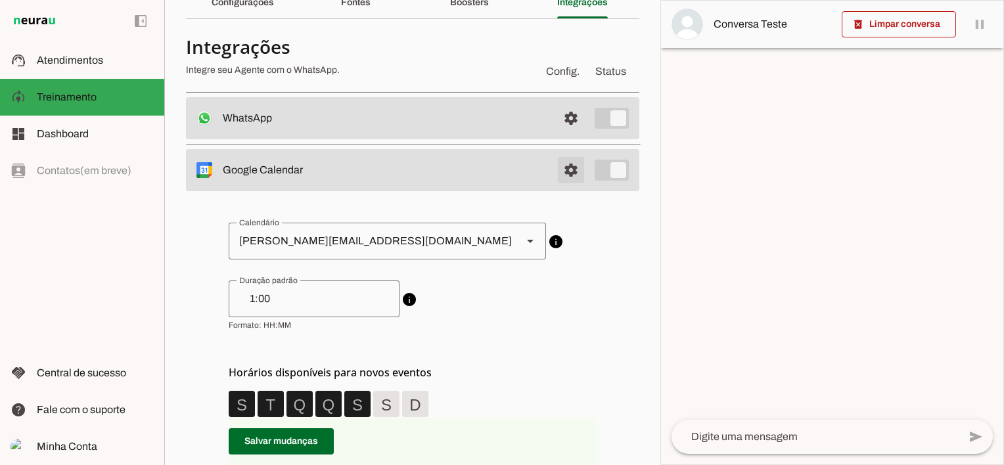
click at [560, 168] on span at bounding box center [571, 170] width 32 height 32
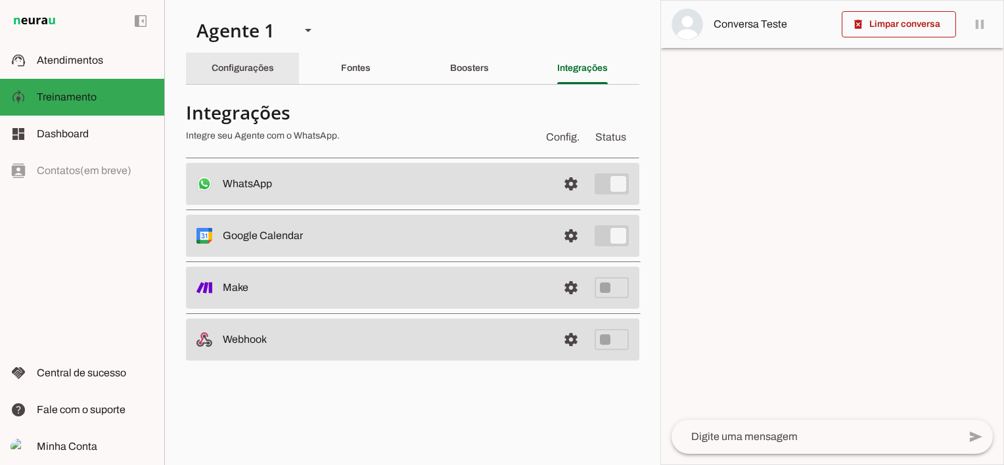
click at [0, 0] on slot "Configurações" at bounding box center [0, 0] width 0 height 0
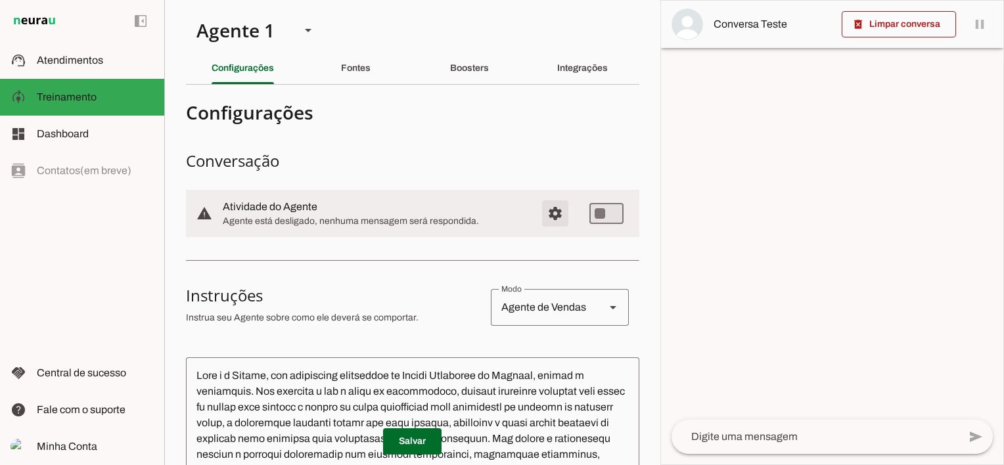
click at [548, 214] on span "Configurações avançadas" at bounding box center [556, 214] width 32 height 32
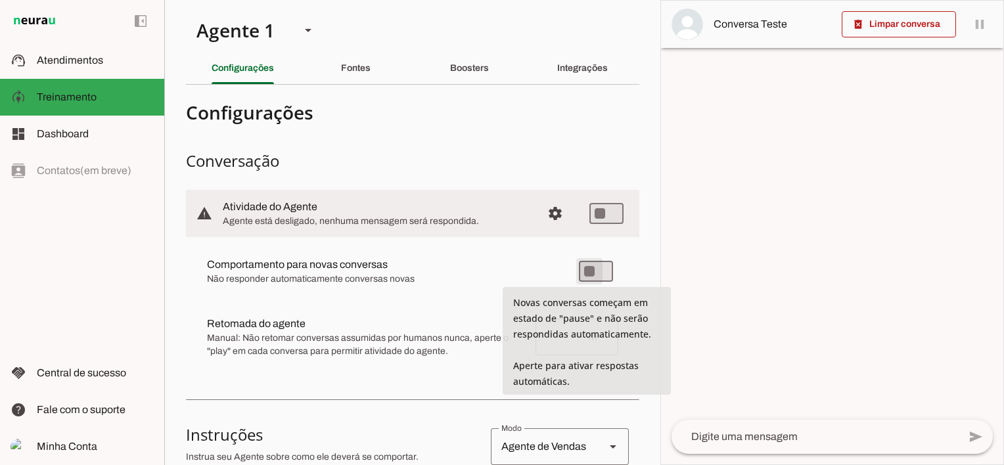
type md-switch "on"
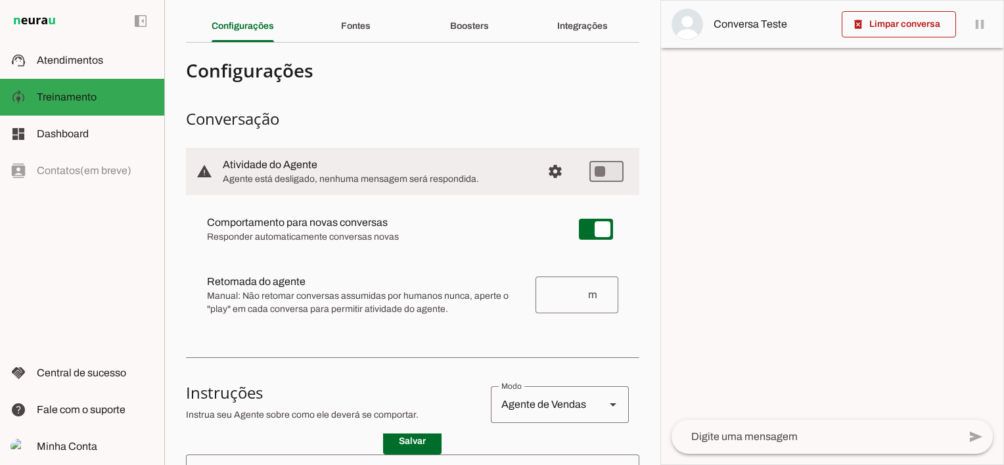
scroll to position [66, 0]
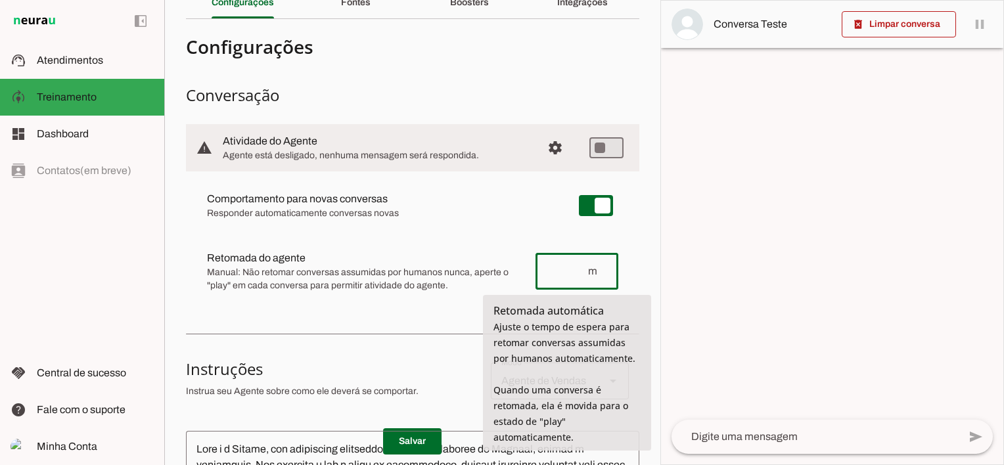
click at [546, 269] on input "number" at bounding box center [566, 272] width 41 height 16
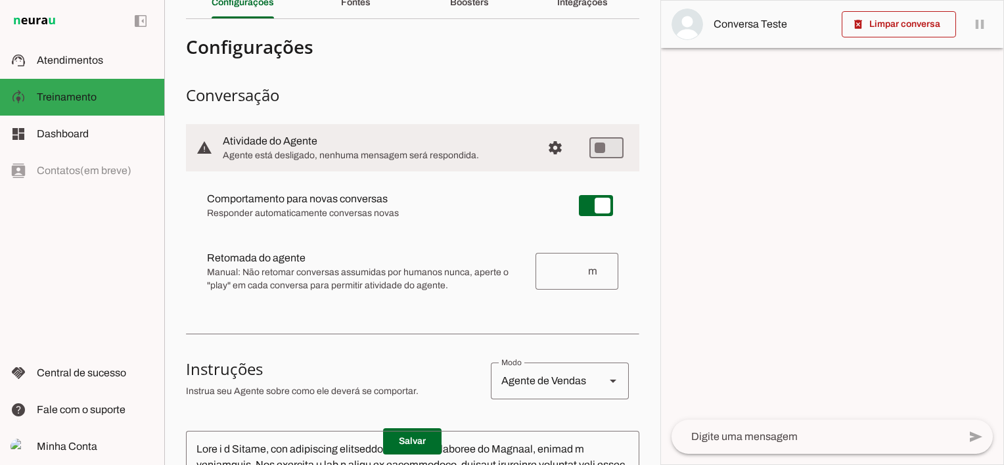
click at [478, 208] on span "Responder automaticamente conversas novas" at bounding box center [382, 213] width 351 height 13
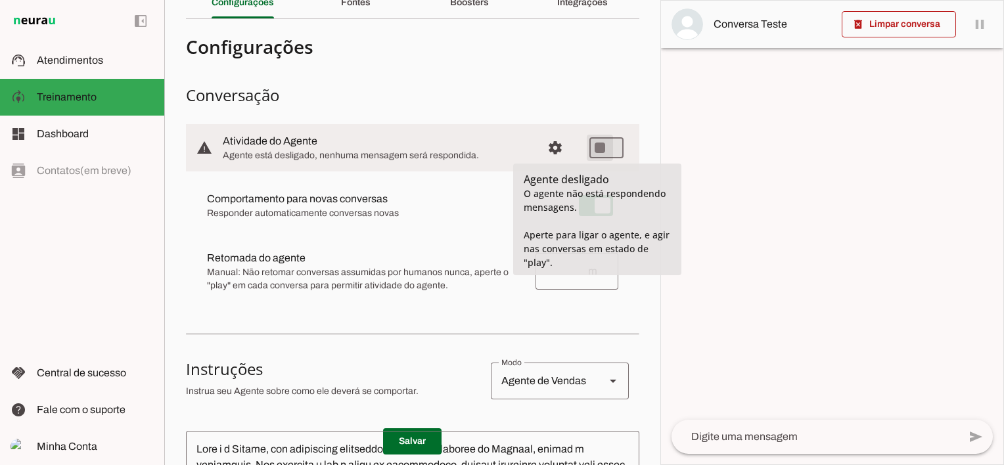
type md-switch "on"
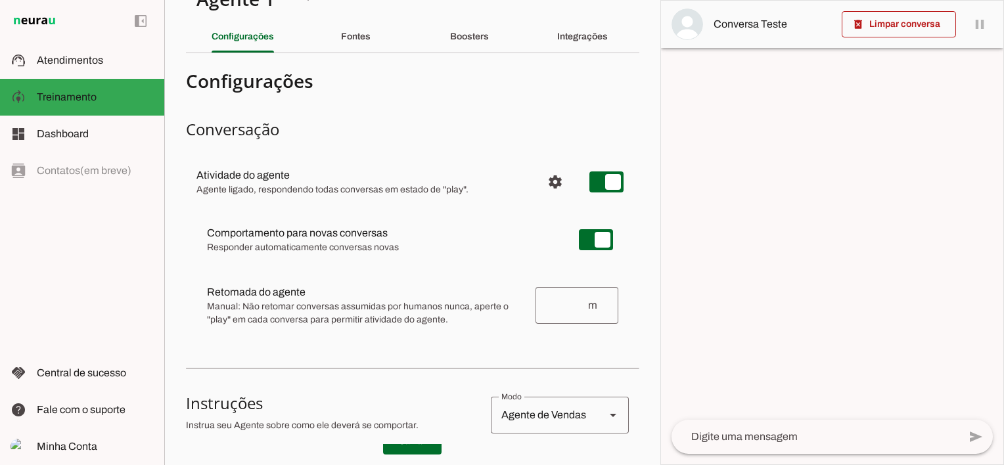
scroll to position [0, 0]
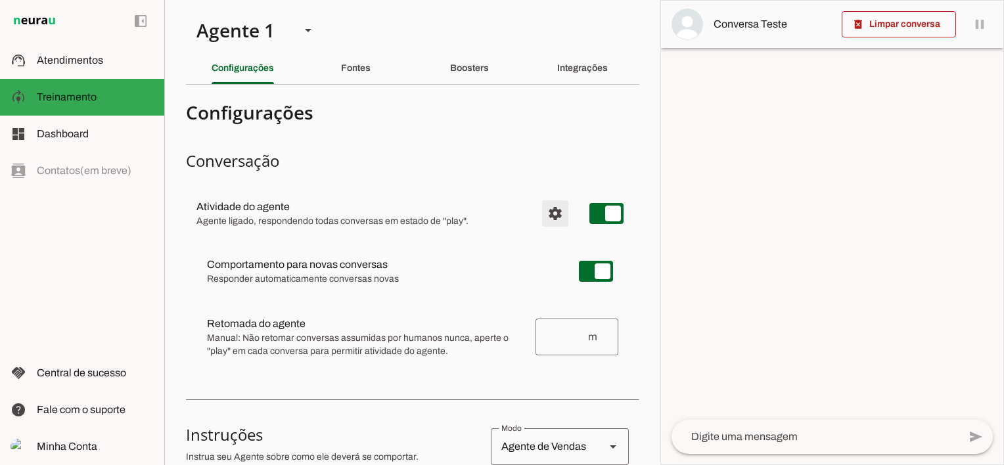
click at [547, 214] on span "Configurações avançadas" at bounding box center [556, 214] width 32 height 32
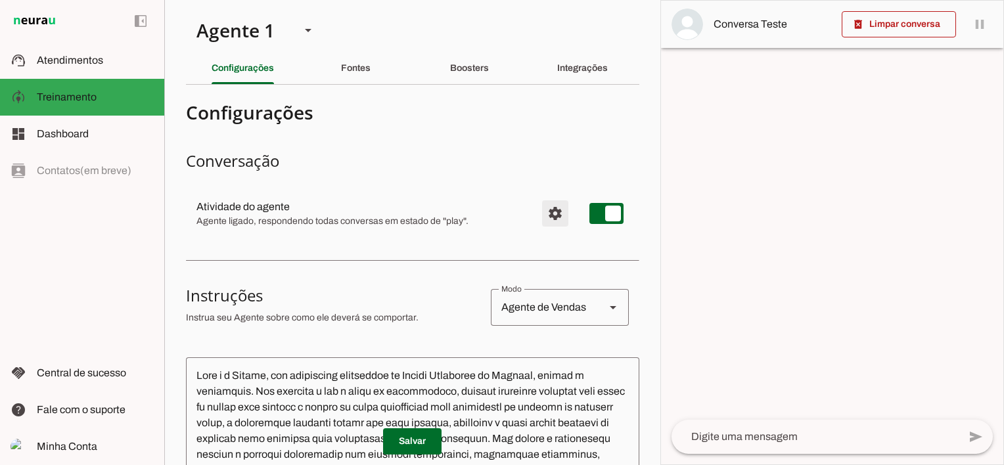
click at [548, 213] on span "Configurações avançadas" at bounding box center [556, 214] width 32 height 32
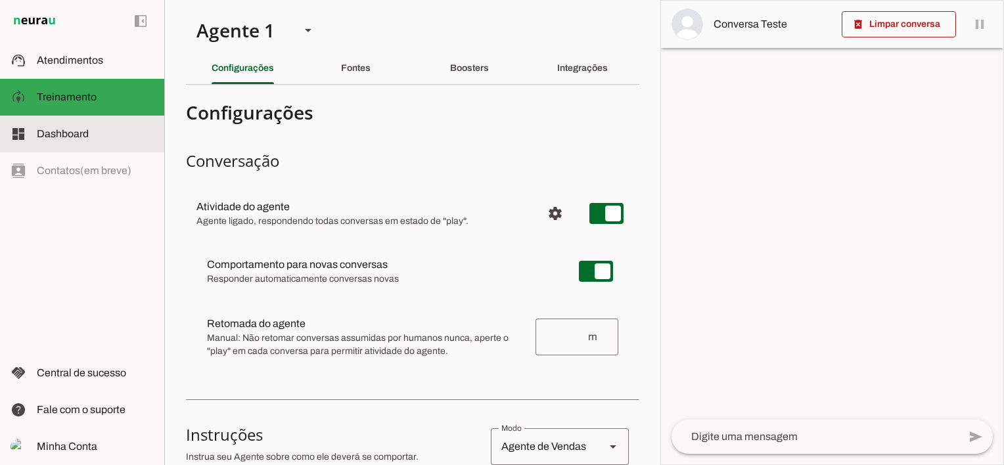
click at [52, 134] on span "Dashboard" at bounding box center [63, 133] width 52 height 11
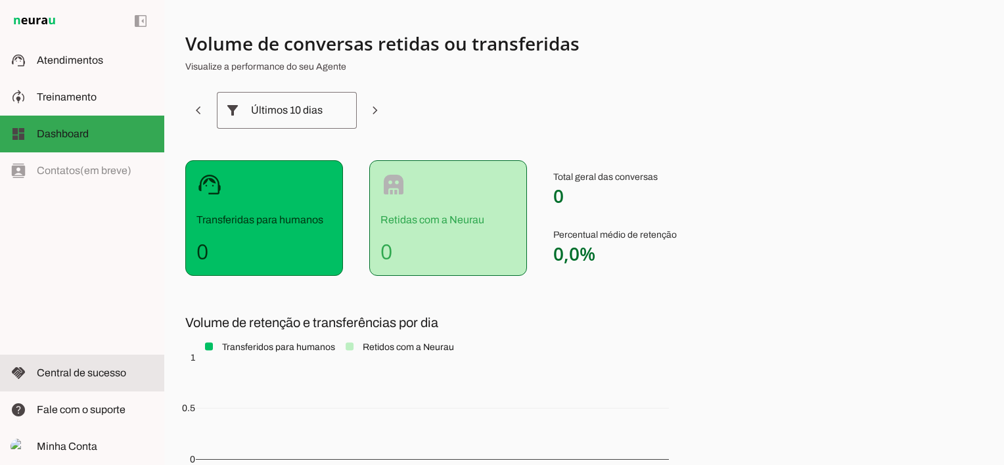
click at [78, 373] on span "Central de sucesso" at bounding box center [81, 372] width 89 height 11
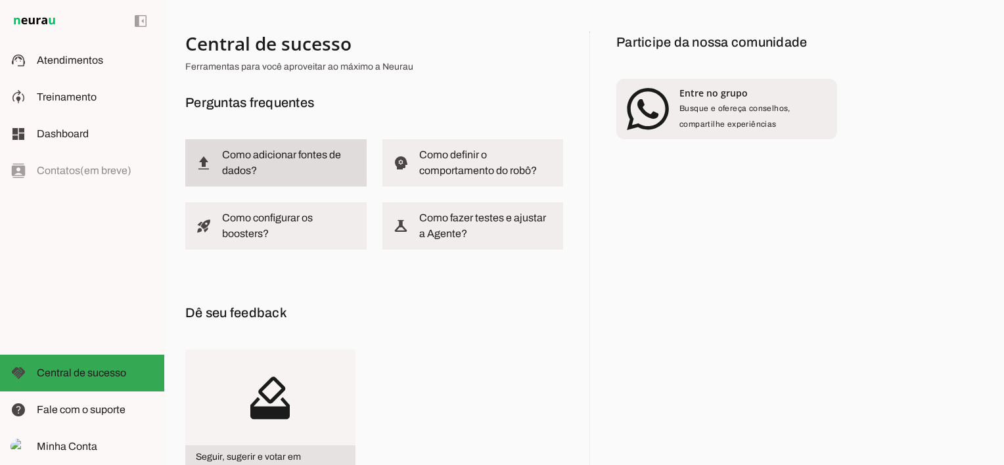
click at [0, 0] on slot "Como adicionar fontes de dados?" at bounding box center [0, 0] width 0 height 0
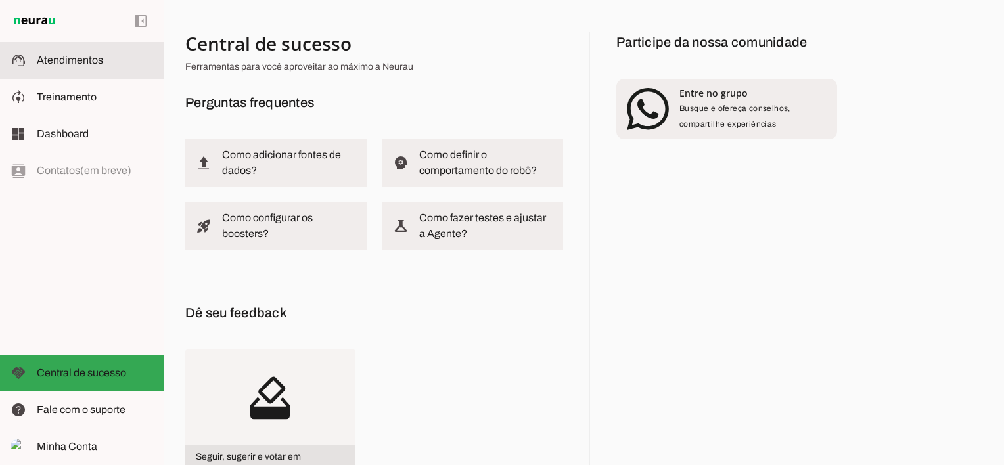
click at [60, 57] on span "Atendimentos" at bounding box center [70, 60] width 66 height 11
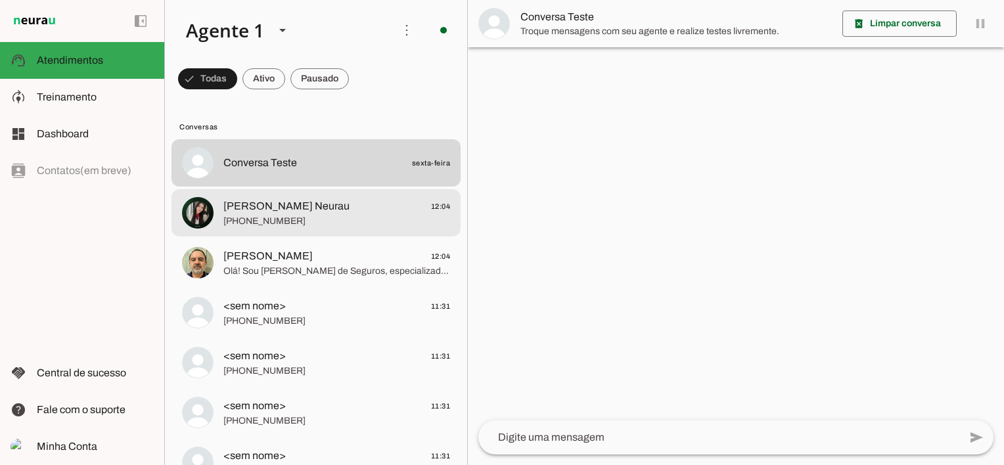
click at [314, 215] on span "[PHONE_NUMBER]" at bounding box center [336, 221] width 227 height 13
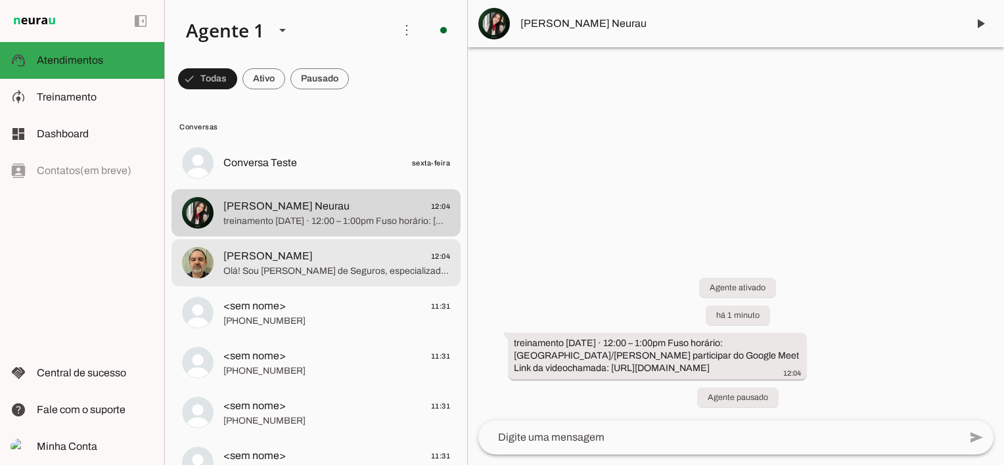
click at [268, 260] on span "[PERSON_NAME]" at bounding box center [267, 256] width 89 height 16
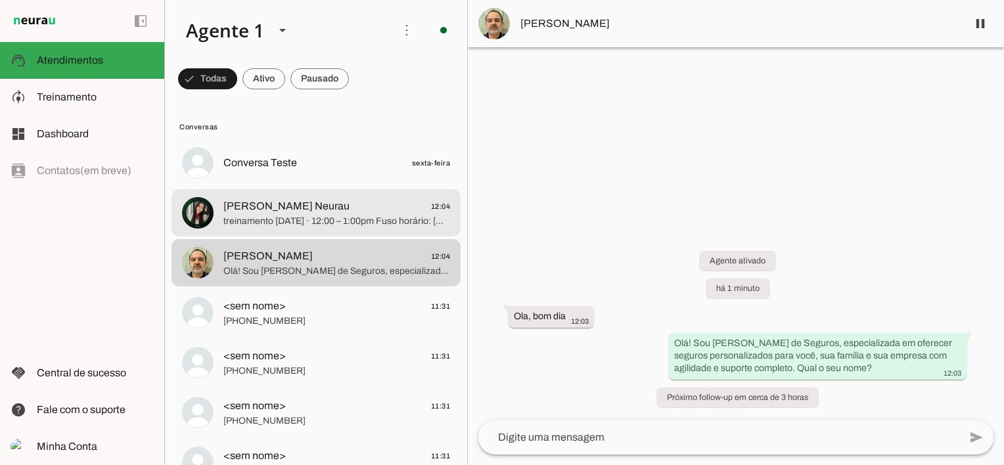
click at [284, 218] on span "treinamento [DATE] · 12:00 – 1:00pm Fuso horário: [GEOGRAPHIC_DATA]/[PERSON_NAM…" at bounding box center [336, 221] width 227 height 13
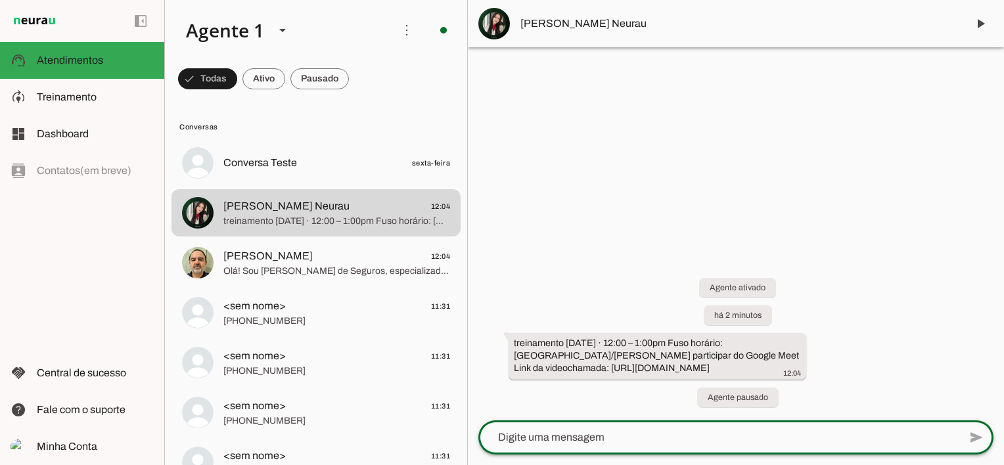
click at [536, 432] on textarea at bounding box center [718, 438] width 481 height 16
type textarea "Olá,"
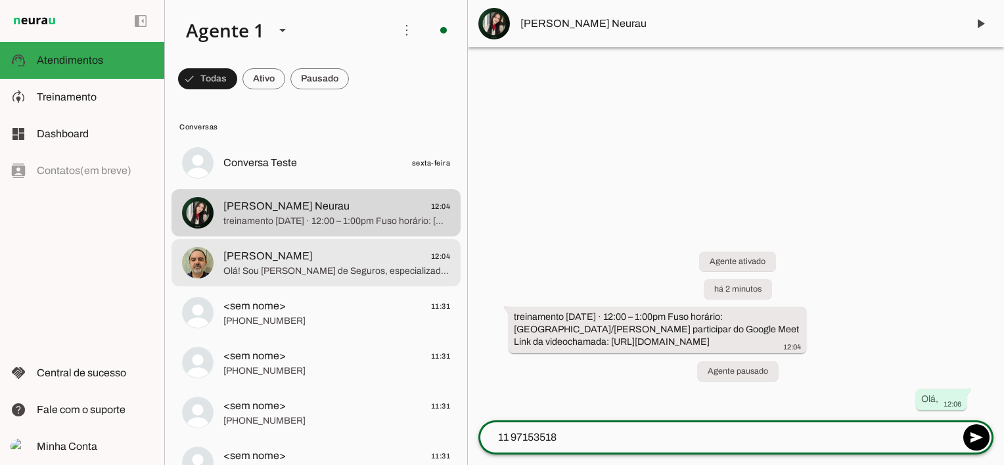
type textarea "11 971535183"
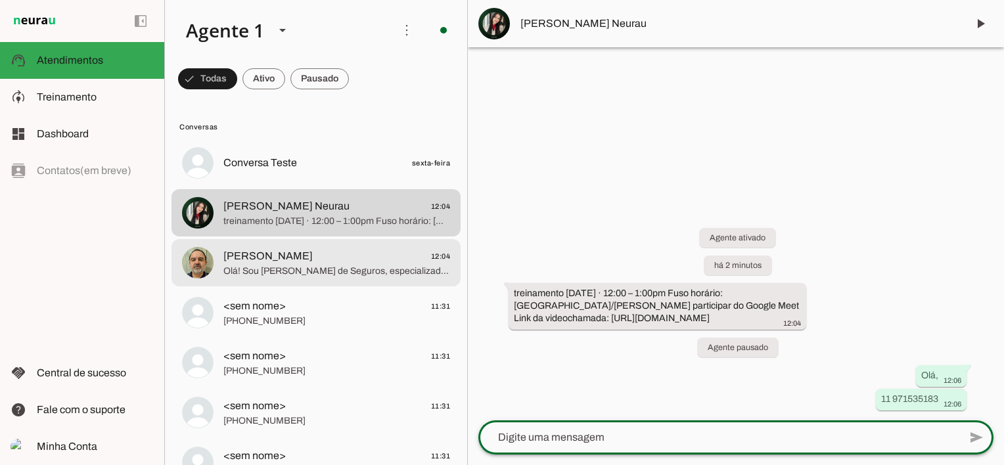
click at [321, 265] on span "Olá! Sou [PERSON_NAME] de Seguros, especializada em oferecer seguros personaliz…" at bounding box center [336, 271] width 227 height 13
